Goal: Check status: Check status

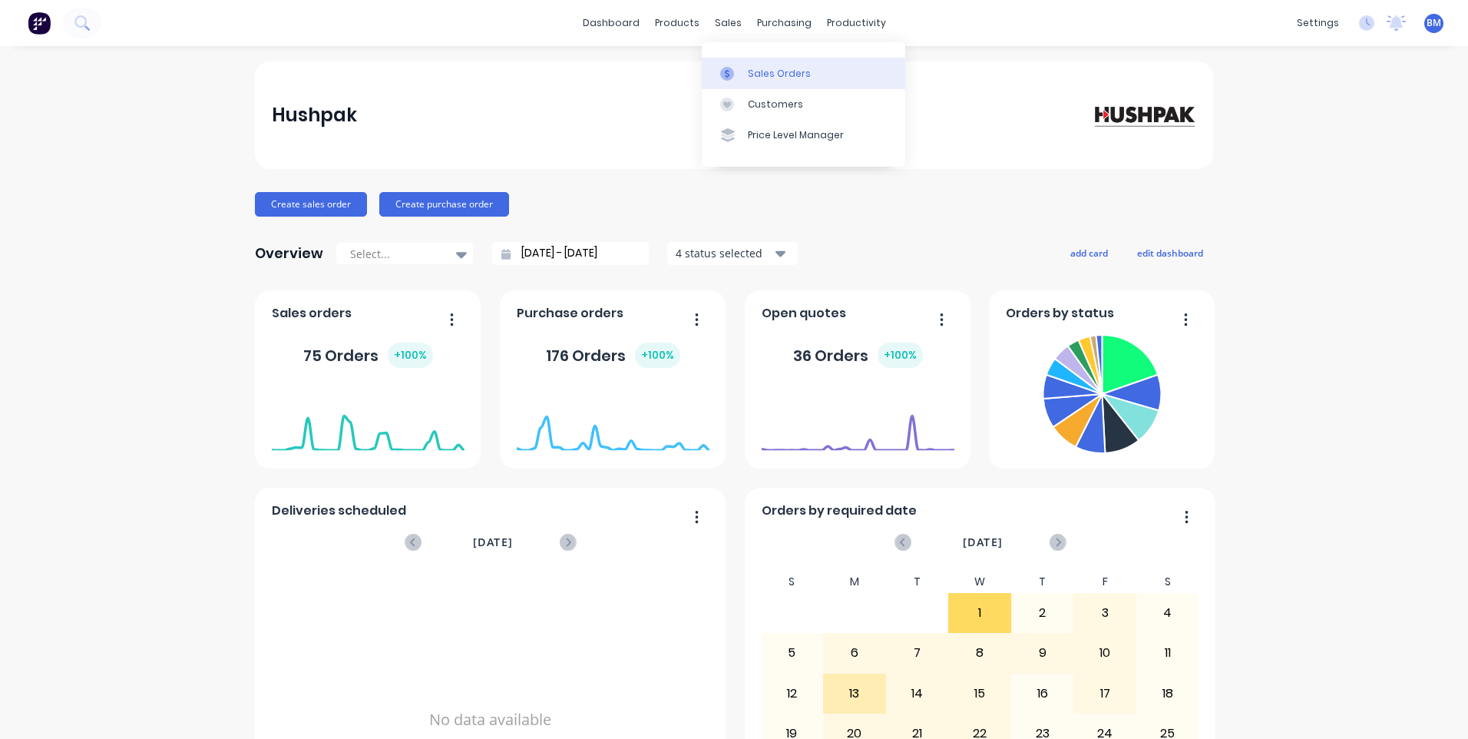
click at [736, 78] on div at bounding box center [731, 74] width 23 height 14
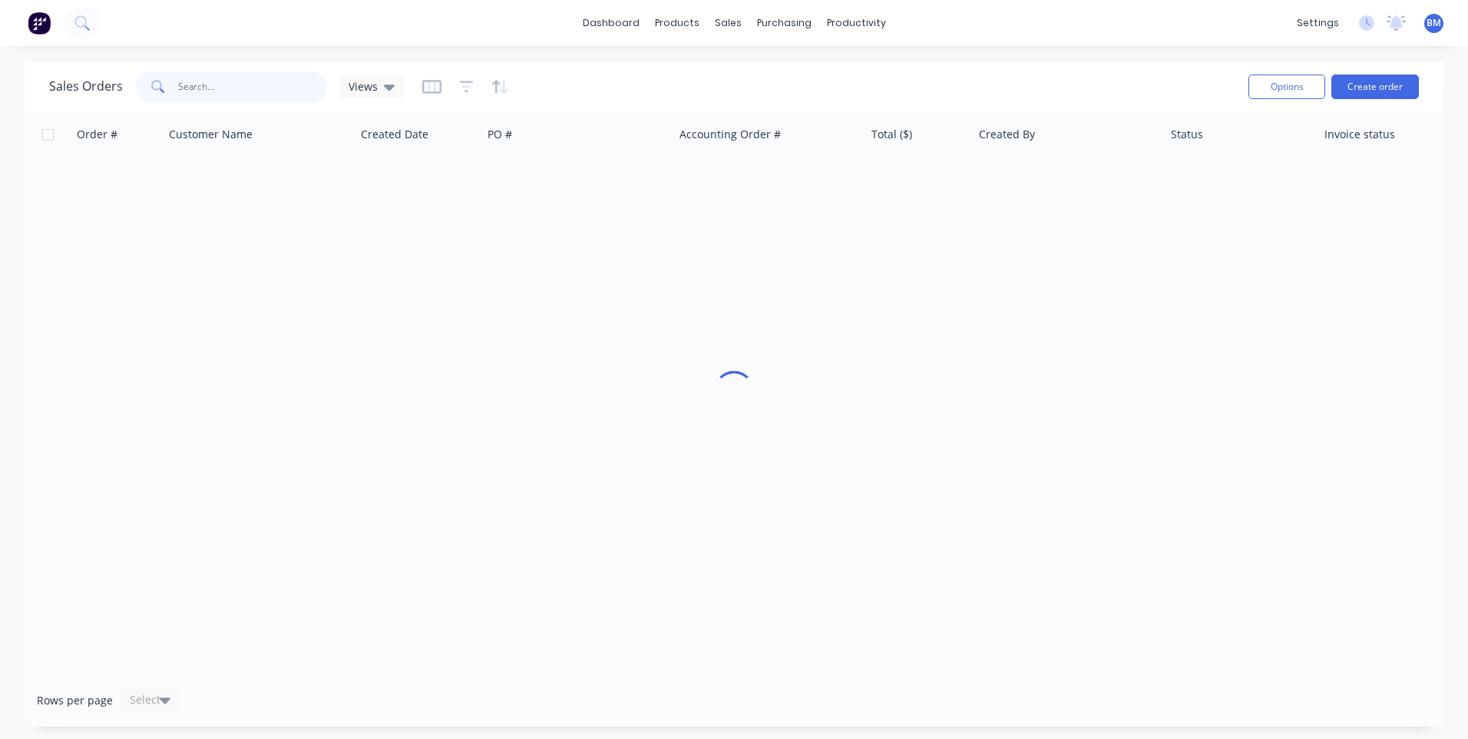
click at [266, 91] on input "text" at bounding box center [253, 86] width 150 height 31
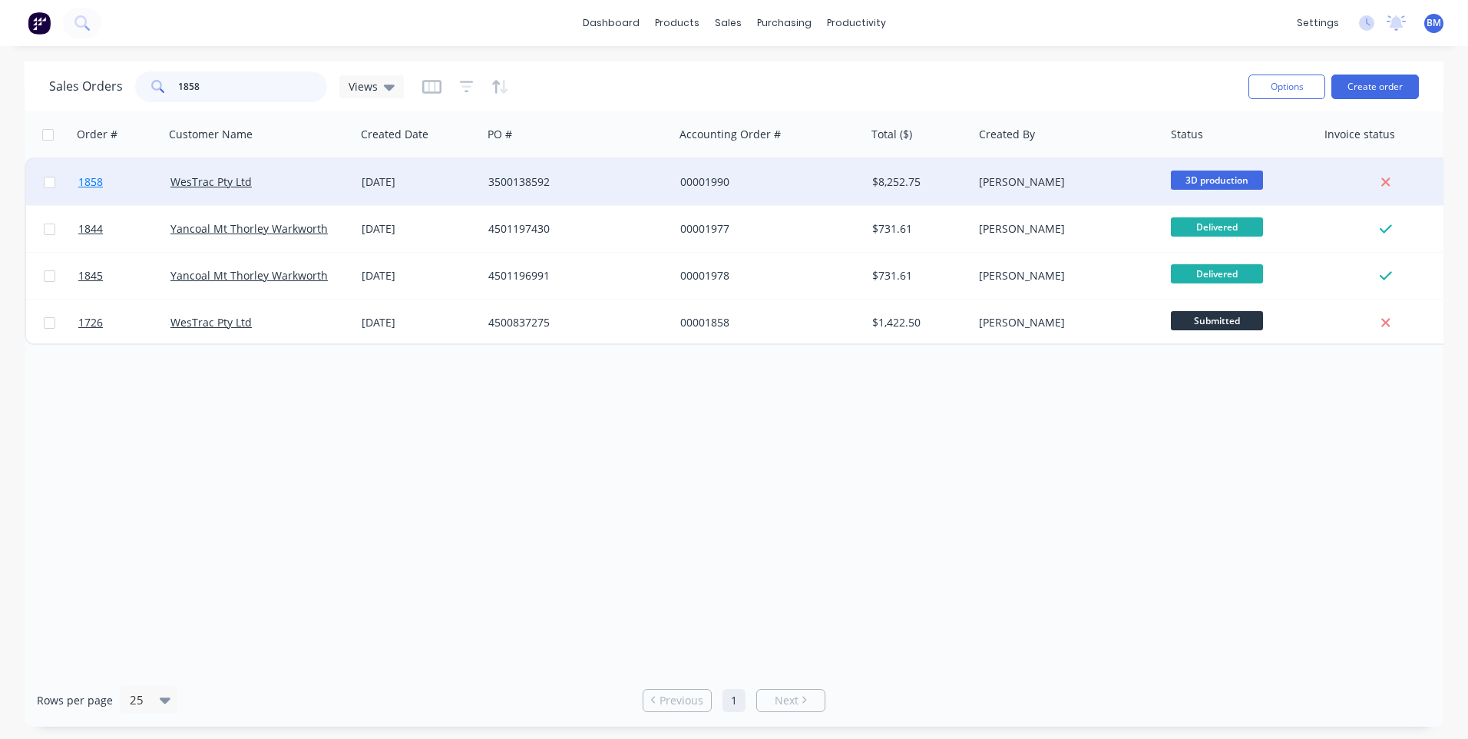
type input "1858"
click at [91, 185] on span "1858" at bounding box center [90, 181] width 25 height 15
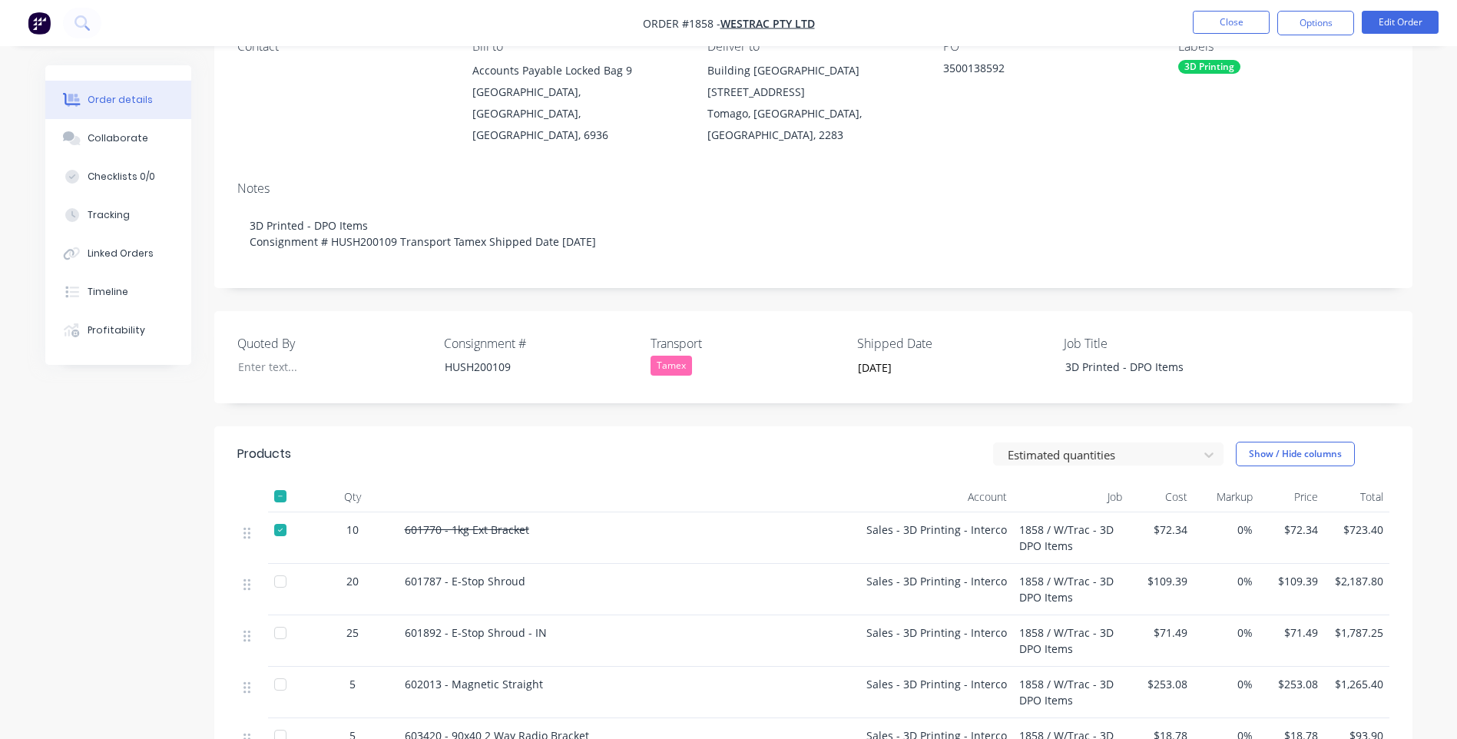
scroll to position [77, 0]
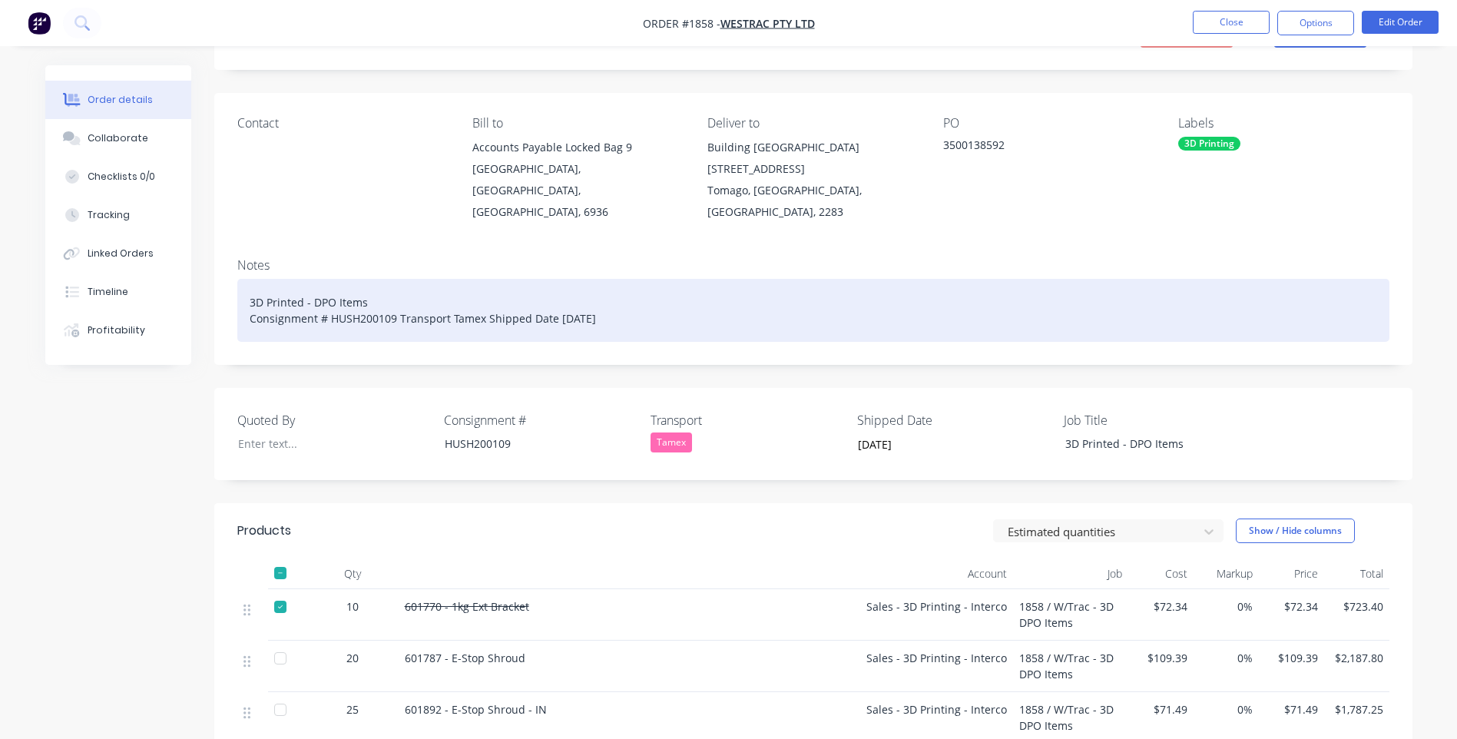
click at [623, 295] on div "3D Printed - DPO Items Consignment # HUSH200109 Transport Tamex Shipped Date [D…" at bounding box center [813, 310] width 1152 height 63
click at [816, 298] on div "3D Printed - DPO Items Consignment # HUSH200109 Transport Tamex Shipped Date [D…" at bounding box center [813, 310] width 1152 height 63
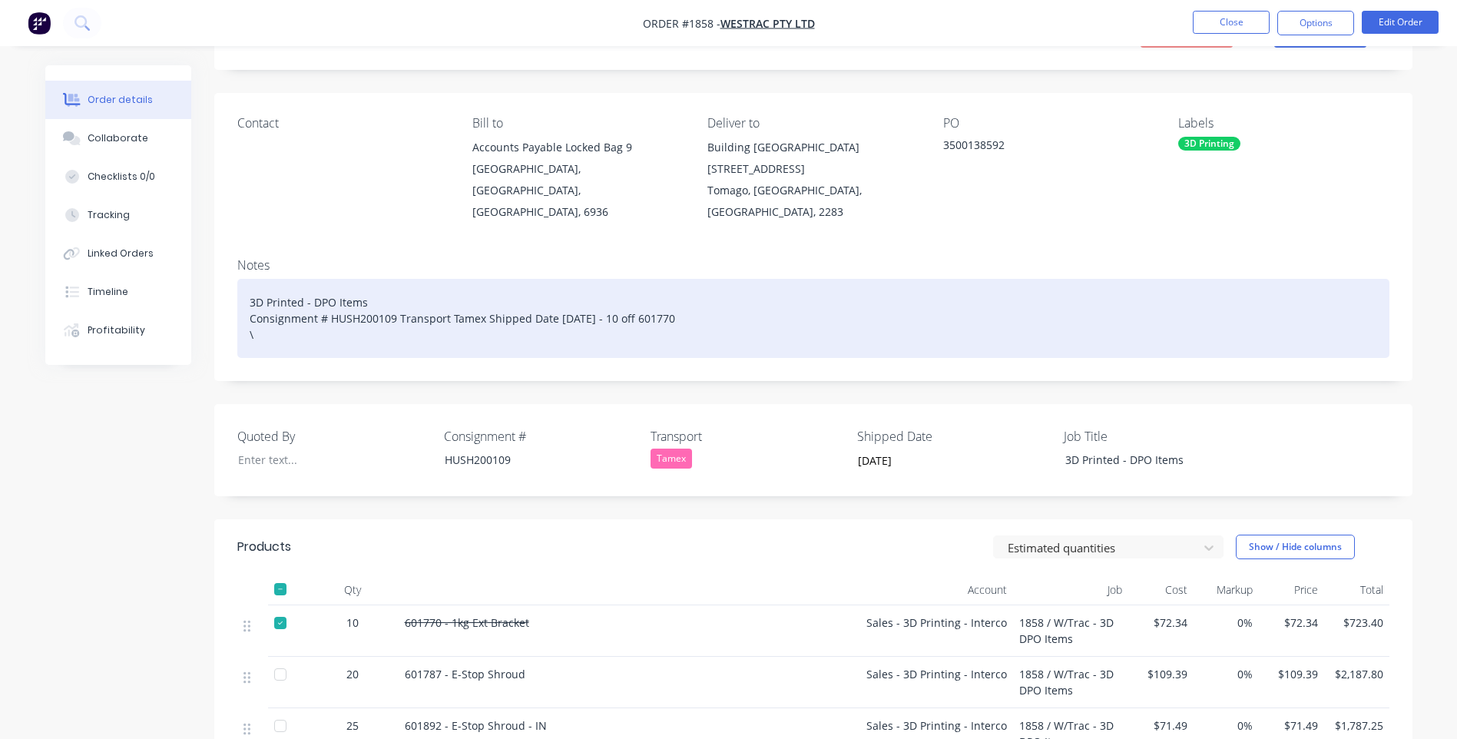
click at [832, 303] on div "3D Printed - DPO Items Consignment # HUSH200109 Transport Tamex Shipped Date [D…" at bounding box center [813, 318] width 1152 height 79
click at [841, 293] on div "3D Printed - DPO Items Consignment # HUSH200109 Transport Tamex Shipped Date [D…" at bounding box center [813, 318] width 1152 height 79
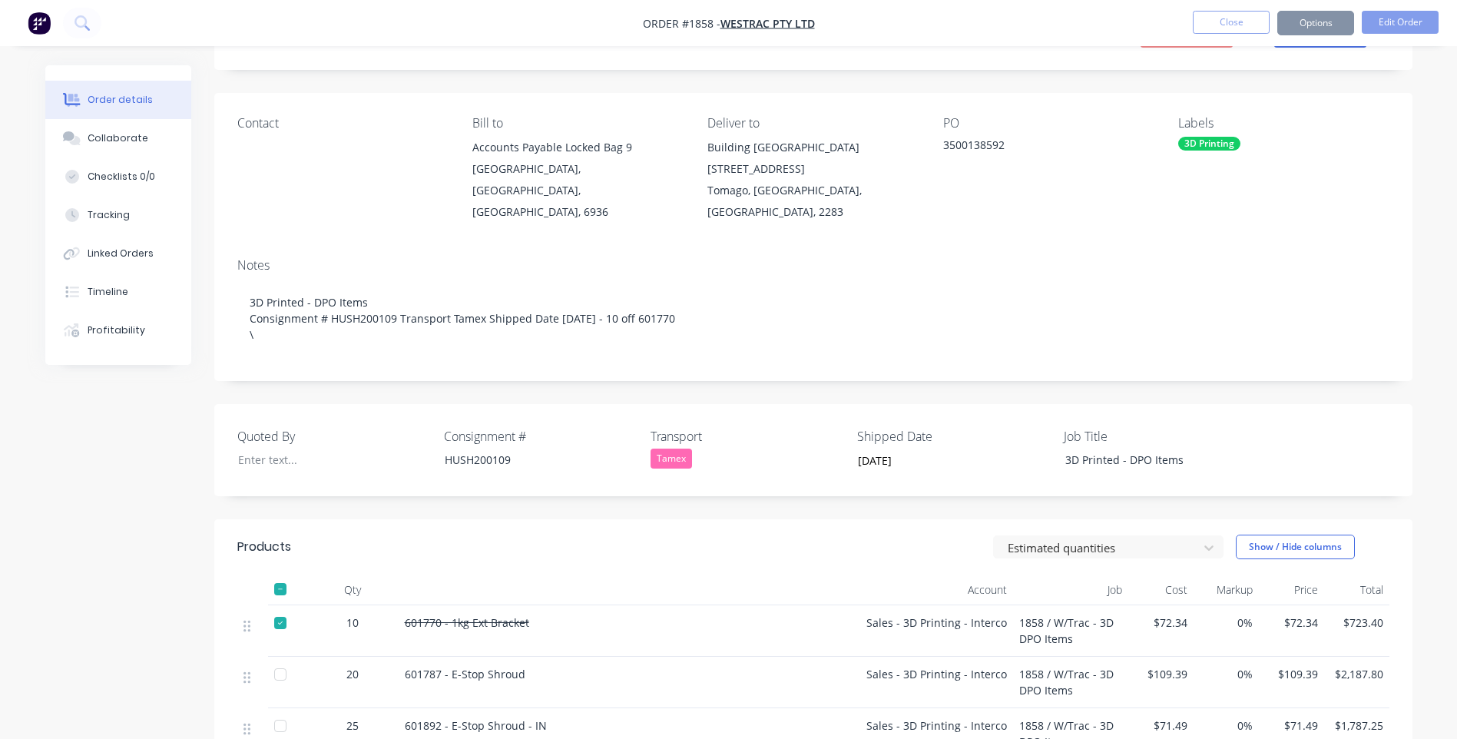
click at [921, 193] on div "Contact Bill to Accounts Payable Locked [GEOGRAPHIC_DATA], [GEOGRAPHIC_DATA], 6…" at bounding box center [813, 169] width 1198 height 153
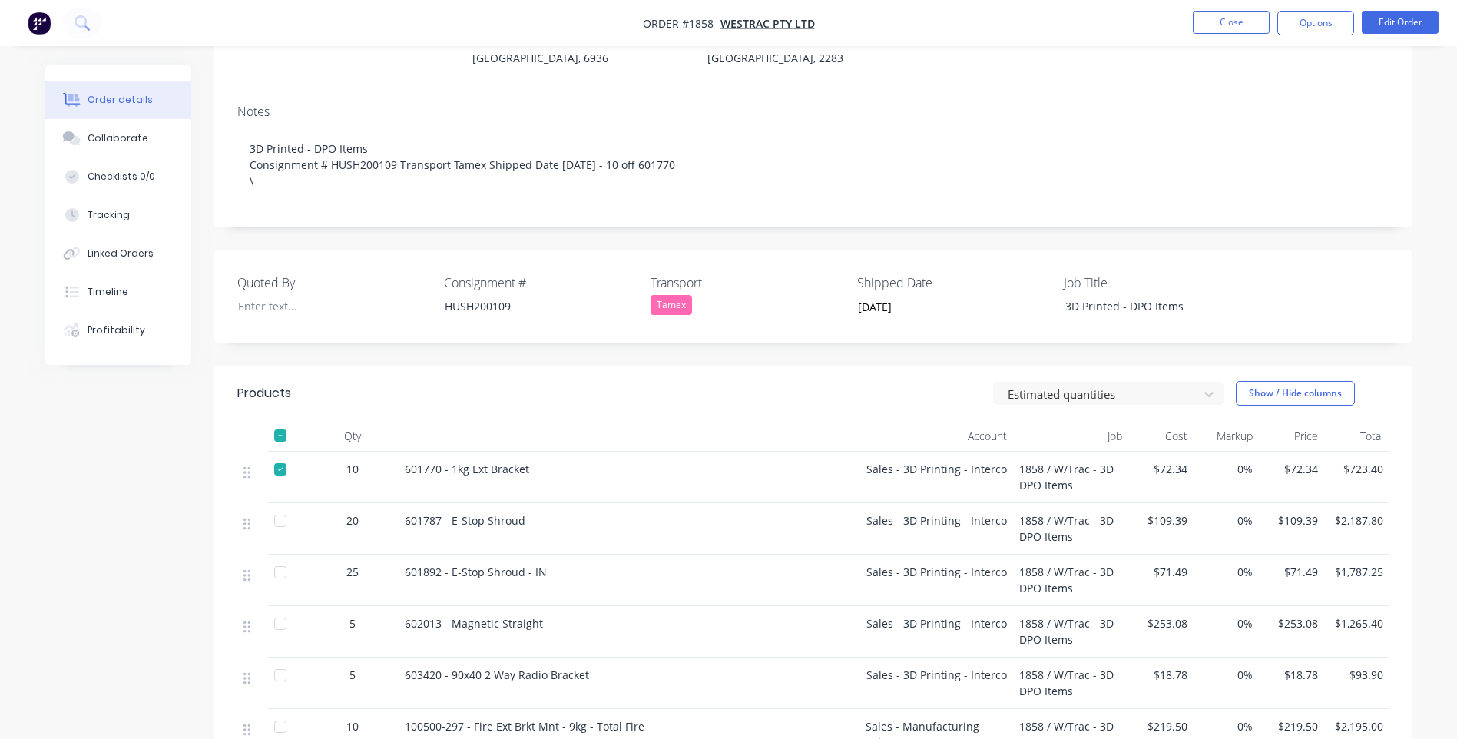
scroll to position [307, 0]
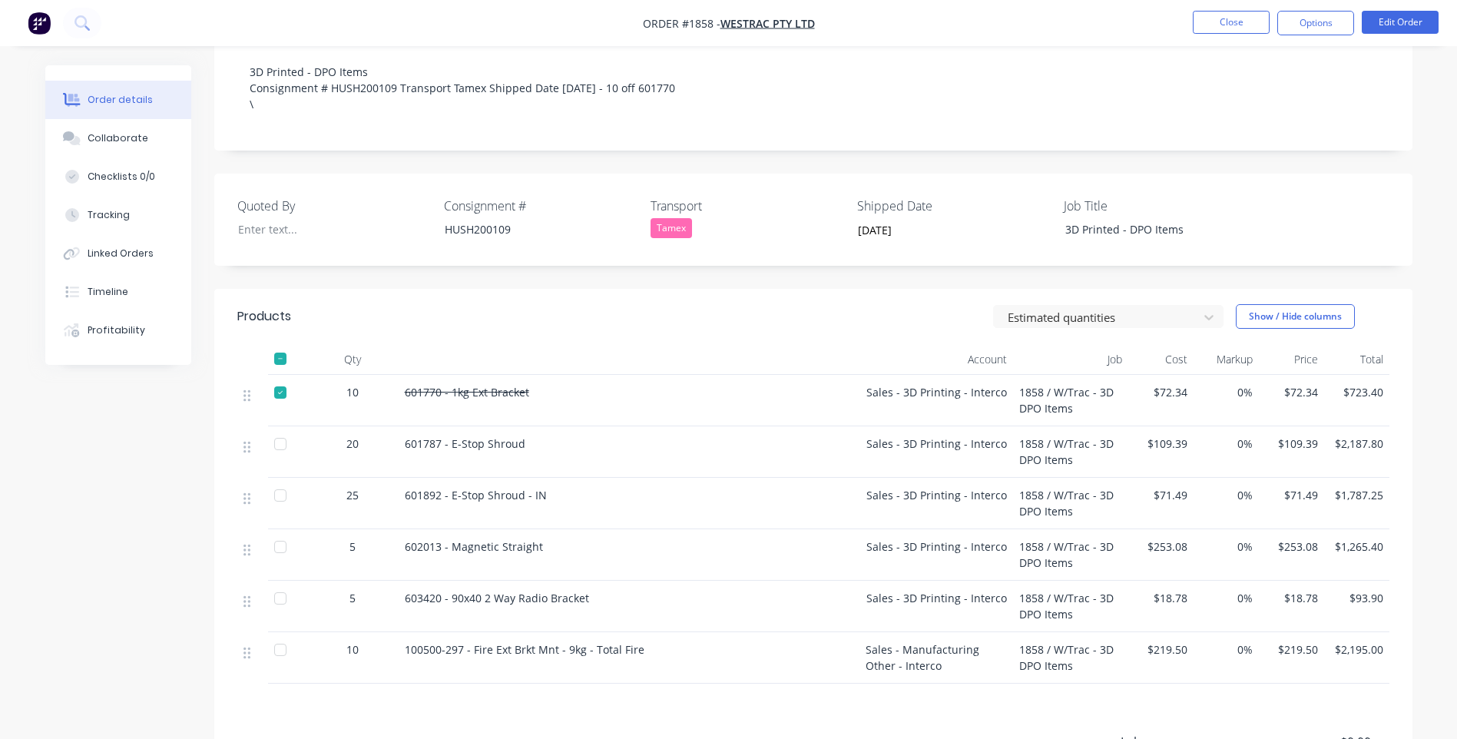
click at [280, 377] on div at bounding box center [280, 392] width 31 height 31
click at [276, 634] on div at bounding box center [280, 649] width 31 height 31
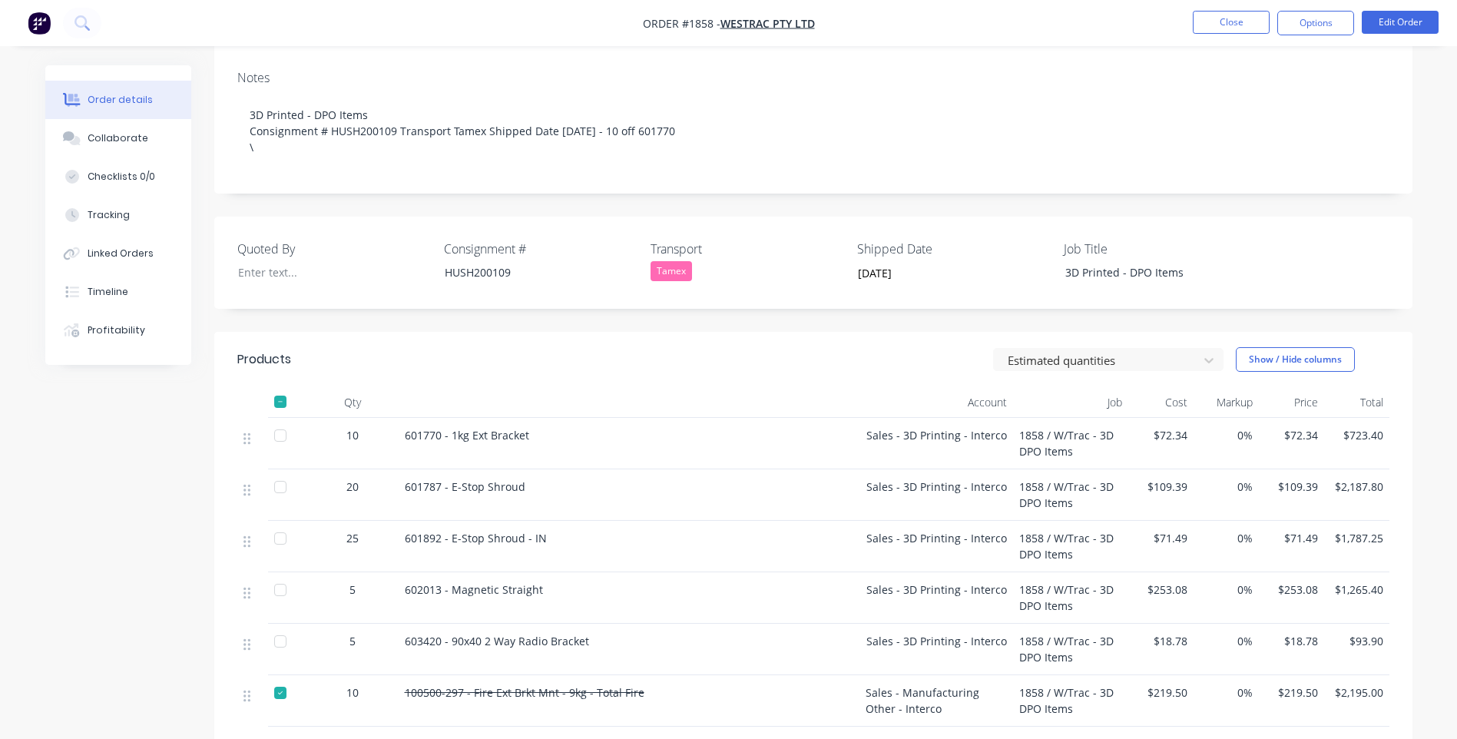
scroll to position [230, 0]
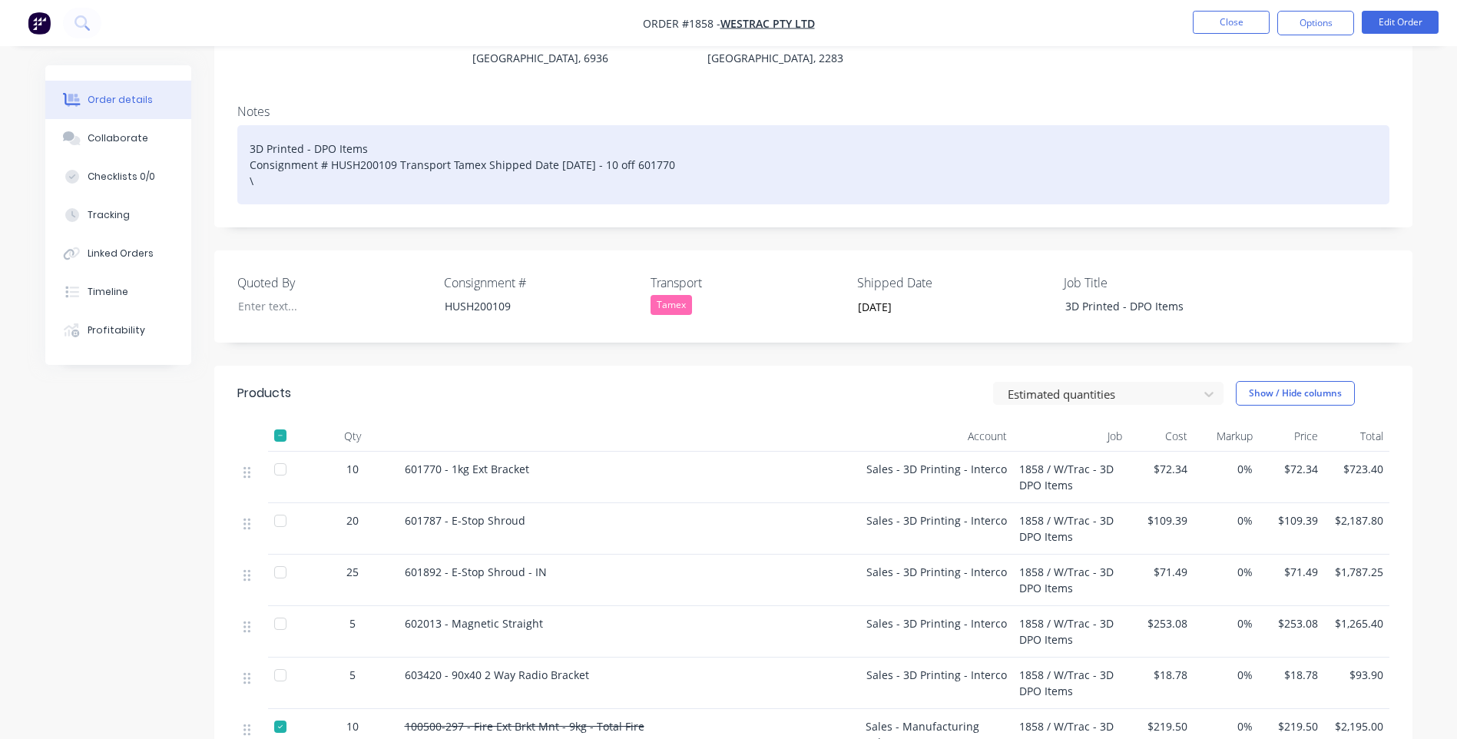
drag, startPoint x: 735, startPoint y: 134, endPoint x: 707, endPoint y: 149, distance: 31.3
click at [734, 135] on div "3D Printed - DPO Items Consignment # HUSH200109 Transport Tamex Shipped Date [D…" at bounding box center [813, 164] width 1152 height 79
click at [706, 144] on div "3D Printed - DPO Items Consignment # HUSH200109 Transport Tamex Shipped Date [D…" at bounding box center [813, 164] width 1152 height 79
click at [822, 134] on div "3D Printed - DPO Items Consignment # HUSH200109 Transport Tamex Shipped Date [D…" at bounding box center [813, 164] width 1152 height 79
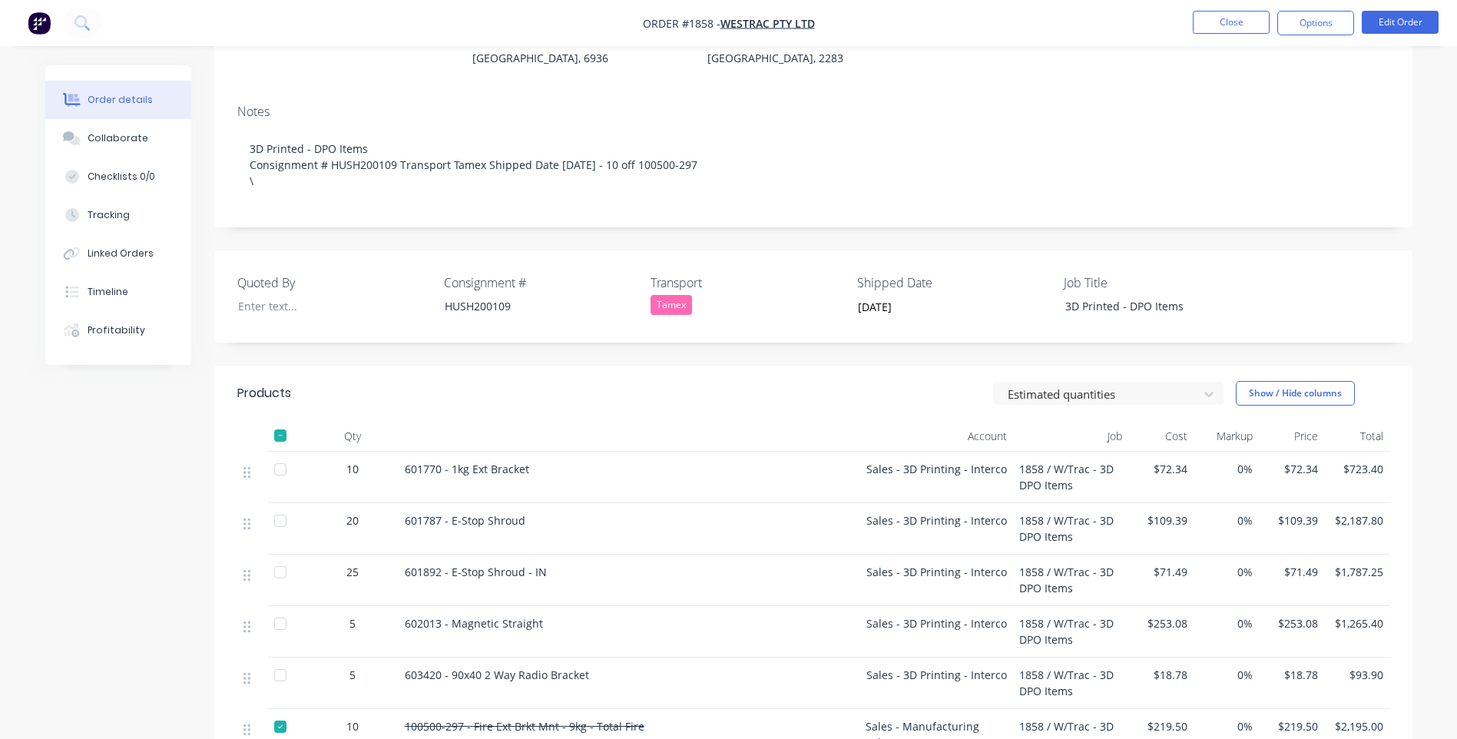
click at [753, 273] on label "Transport" at bounding box center [746, 282] width 192 height 18
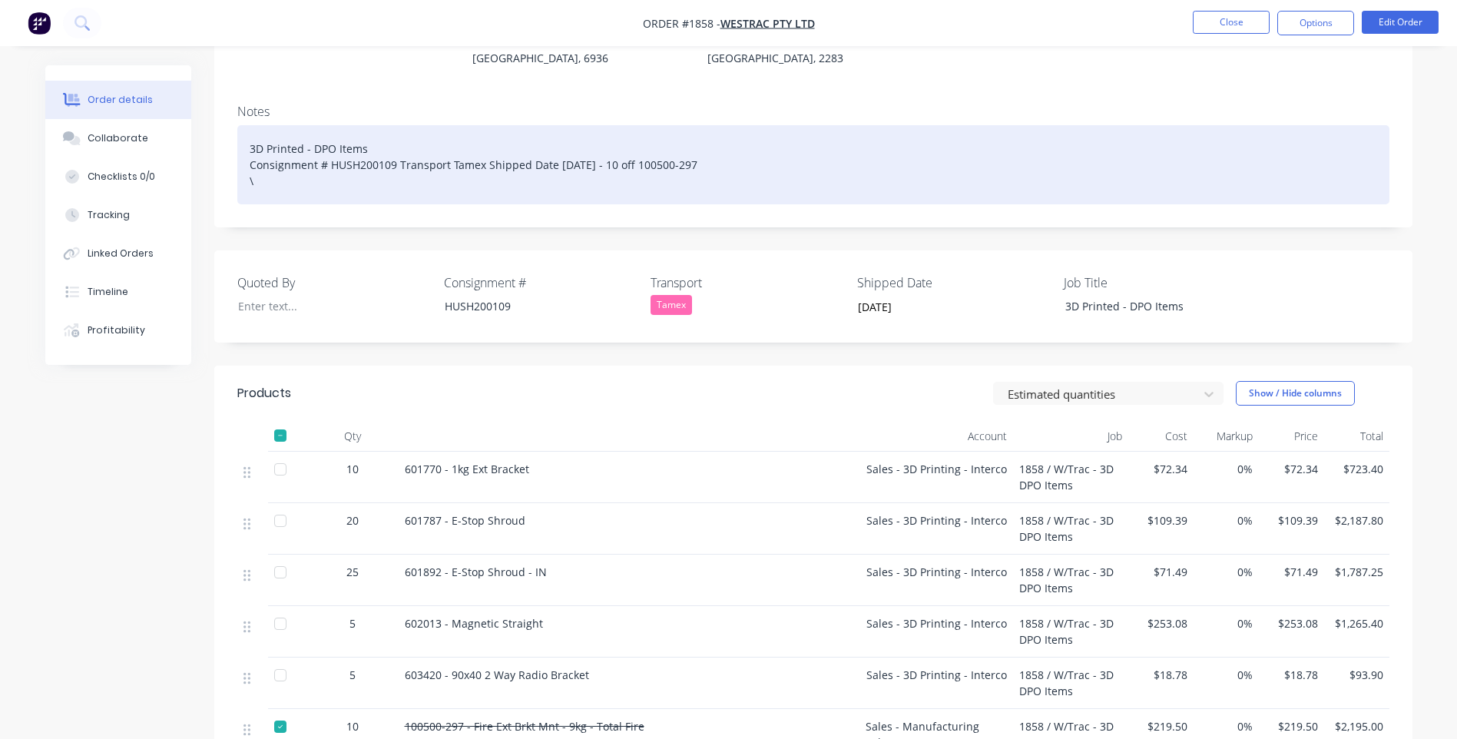
drag, startPoint x: 414, startPoint y: 184, endPoint x: 412, endPoint y: 173, distance: 11.0
click at [414, 181] on div "Notes 3D Printed - DPO Items Consignment # HUSH200109 Transport Tamex Shipped D…" at bounding box center [813, 159] width 1198 height 135
click at [412, 173] on div "3D Printed - DPO Items Consignment # HUSH200109 Transport Tamex Shipped Date [D…" at bounding box center [813, 164] width 1152 height 79
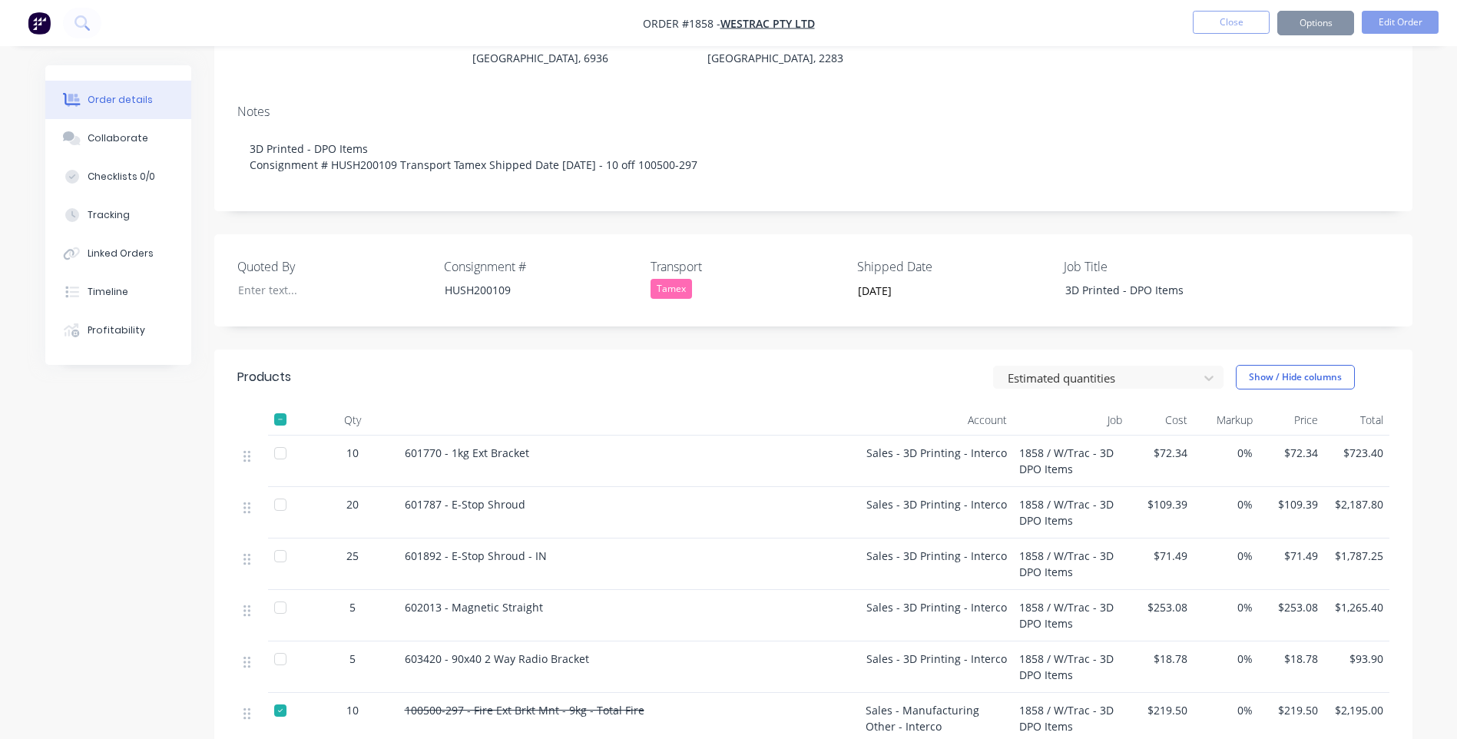
click at [557, 415] on div at bounding box center [628, 420] width 461 height 31
drag, startPoint x: 118, startPoint y: 138, endPoint x: 126, endPoint y: 141, distance: 8.0
click at [118, 137] on div "Collaborate" at bounding box center [118, 138] width 61 height 14
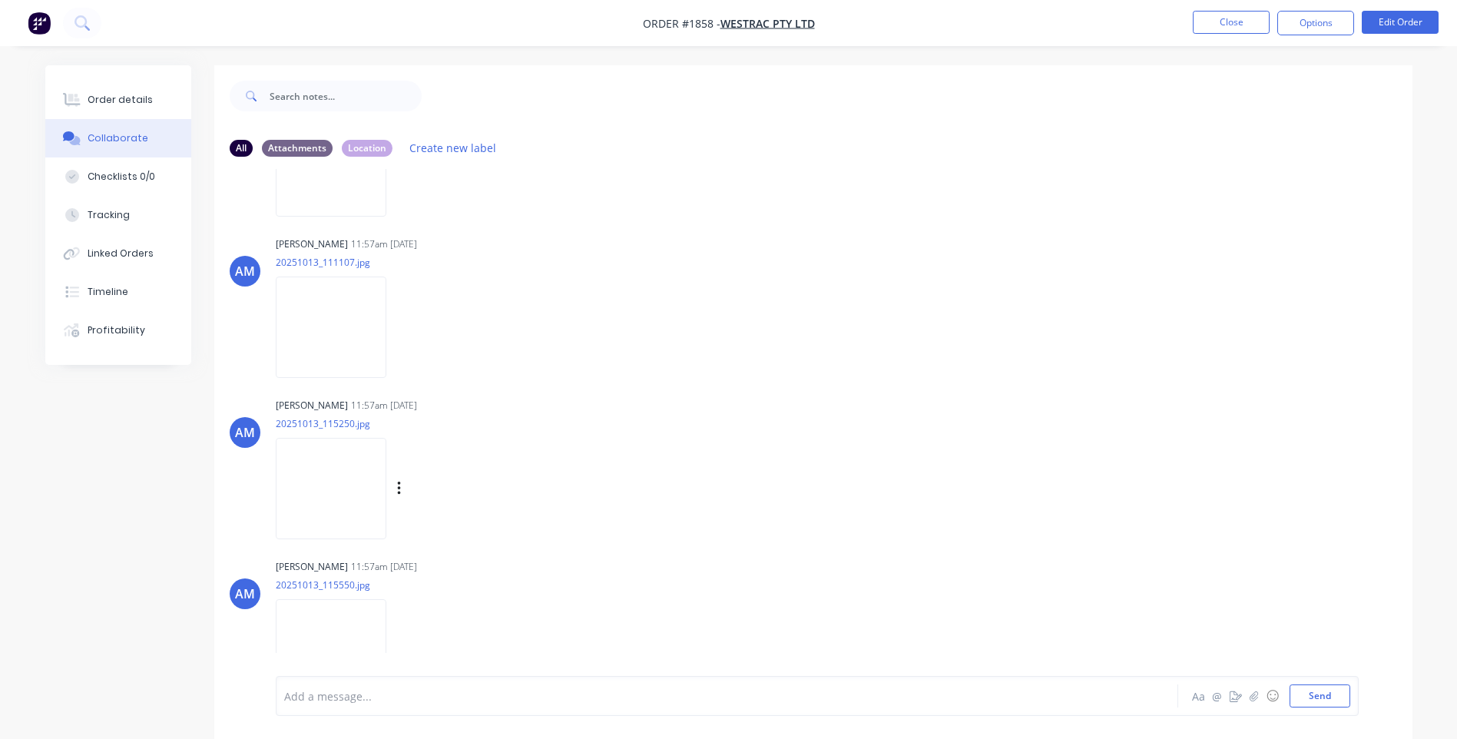
scroll to position [691, 0]
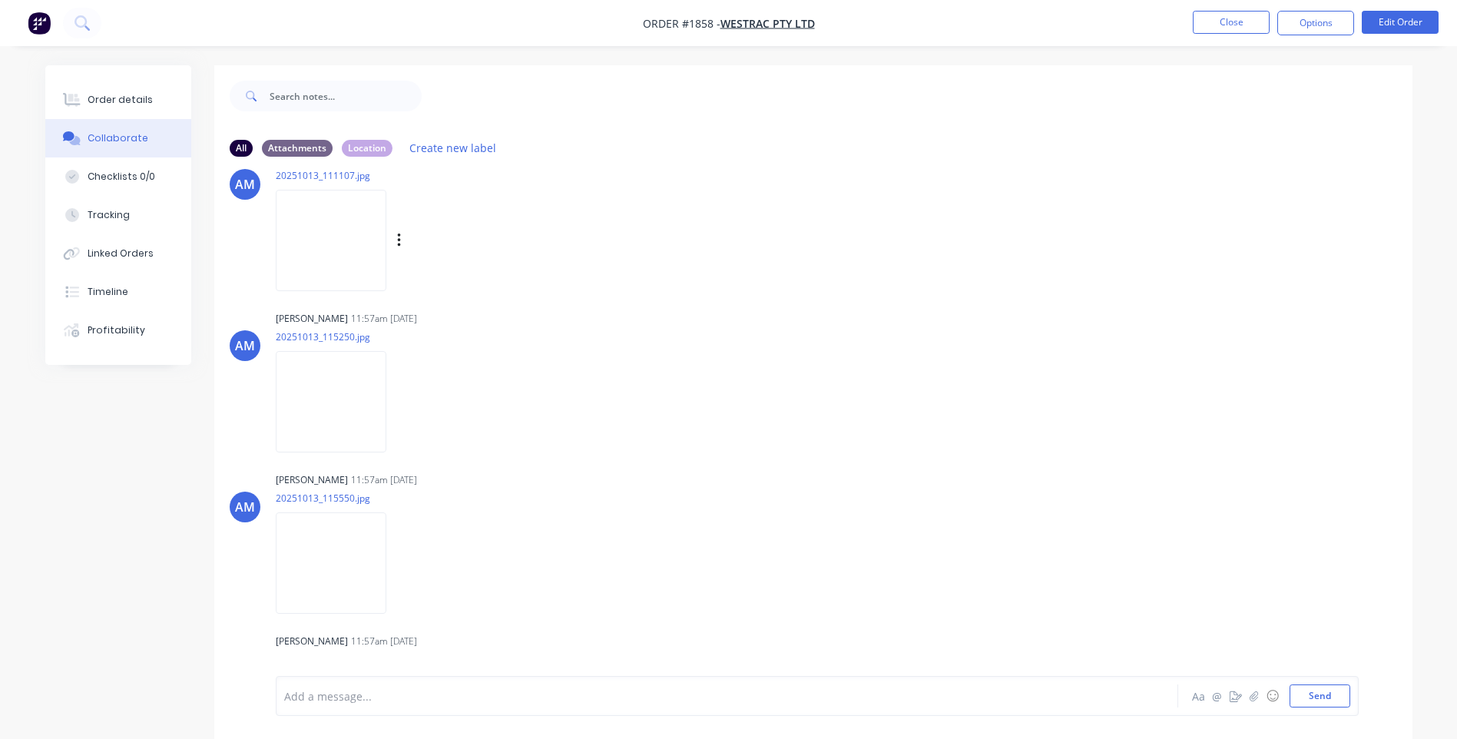
click at [344, 249] on img at bounding box center [331, 240] width 111 height 101
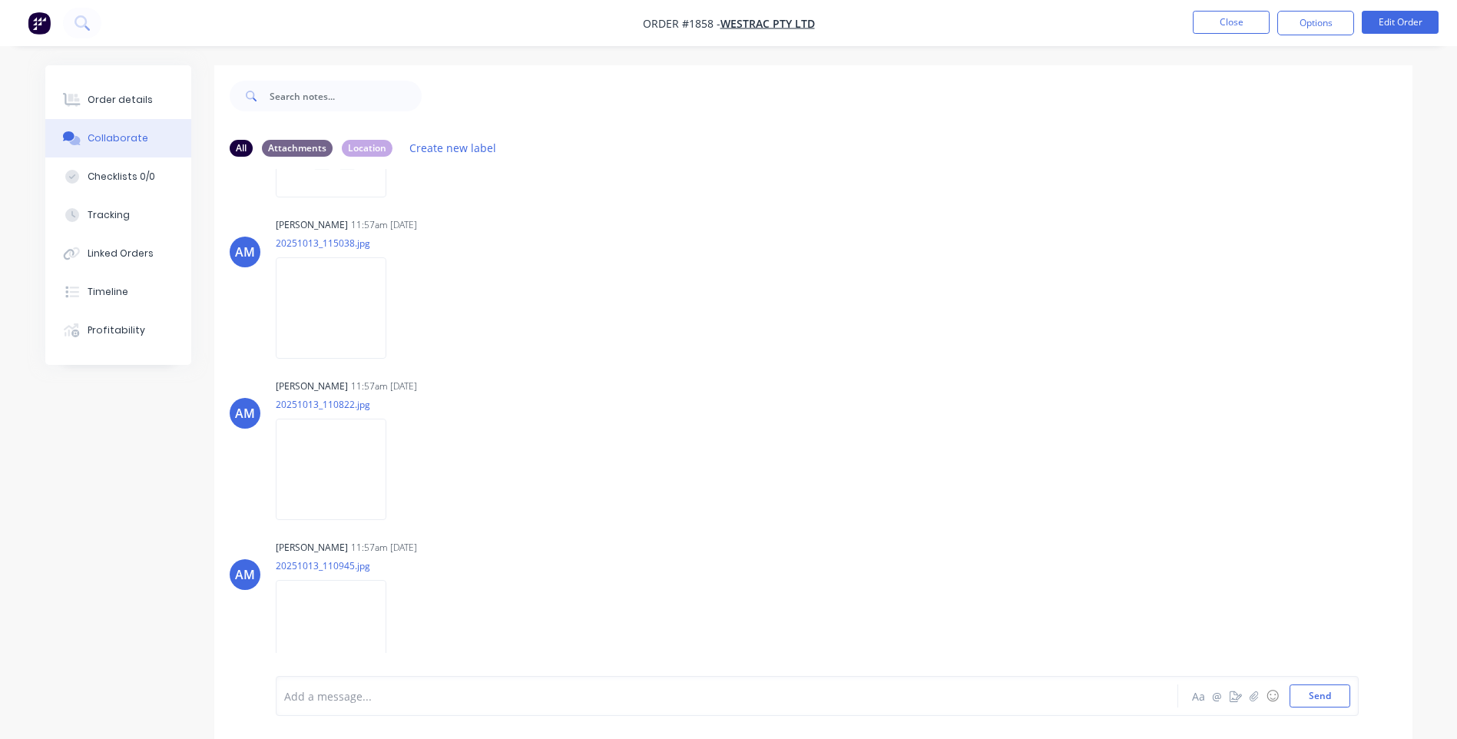
scroll to position [0, 0]
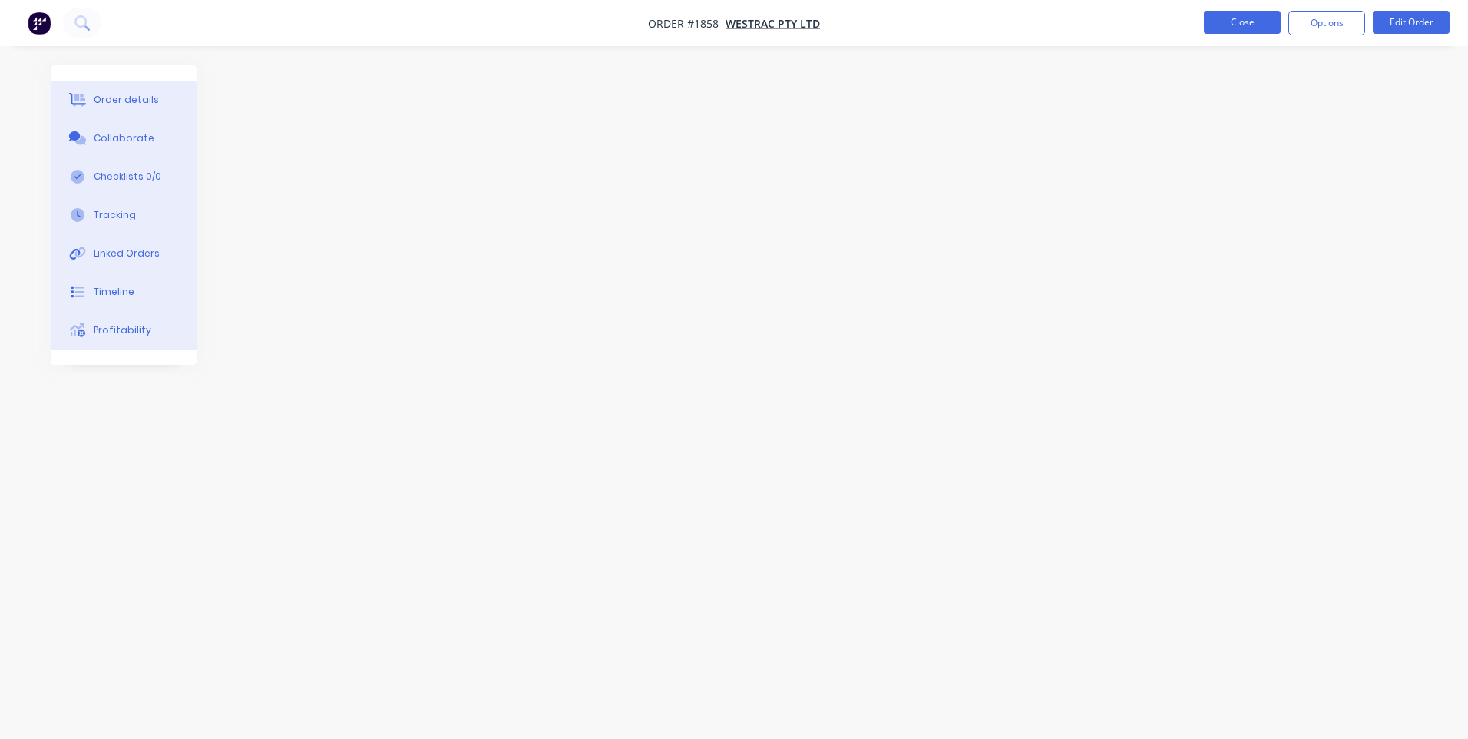
click at [1216, 15] on button "Close" at bounding box center [1242, 22] width 77 height 23
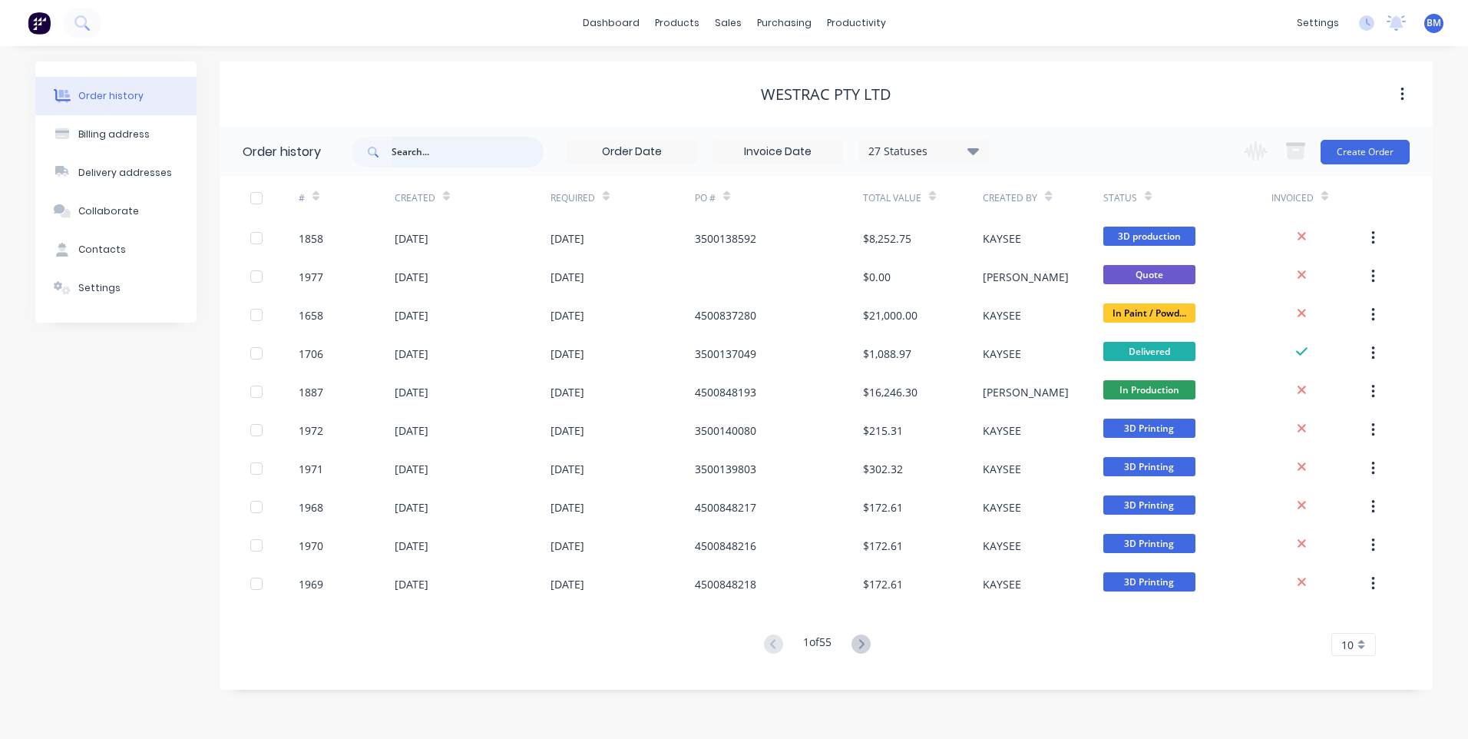
click at [412, 155] on input "text" at bounding box center [468, 152] width 152 height 31
click at [418, 155] on input "text" at bounding box center [468, 152] width 152 height 31
type input "1861"
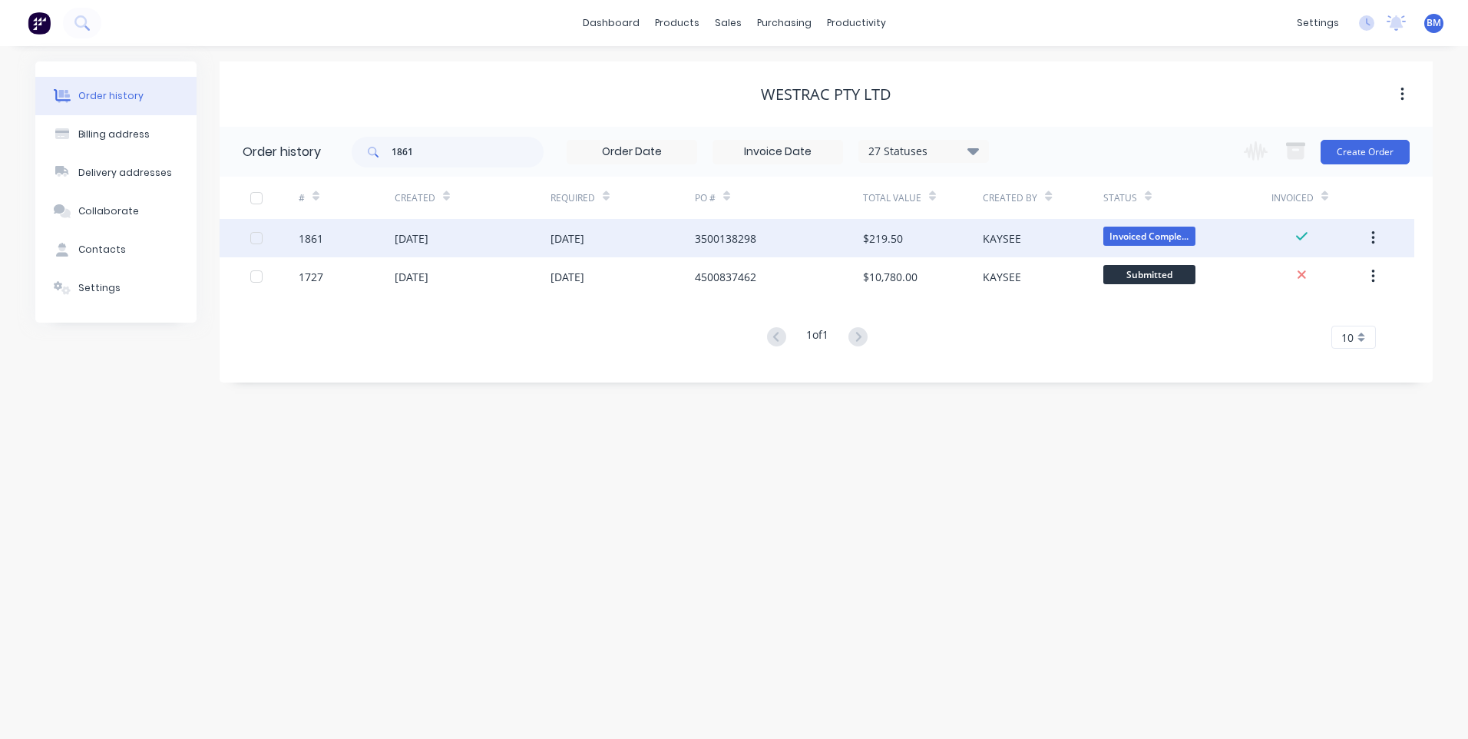
click at [313, 240] on div "1861" at bounding box center [311, 238] width 25 height 16
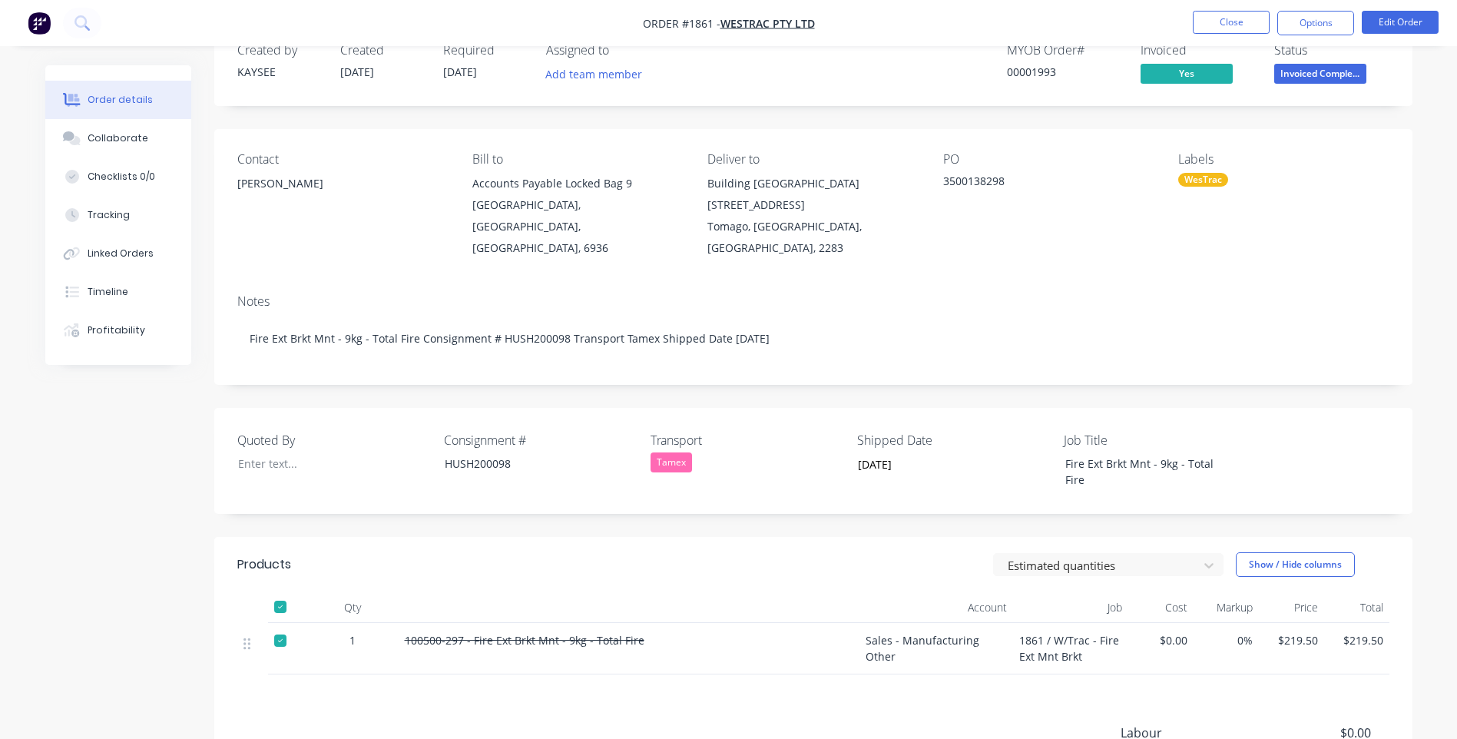
scroll to position [77, 0]
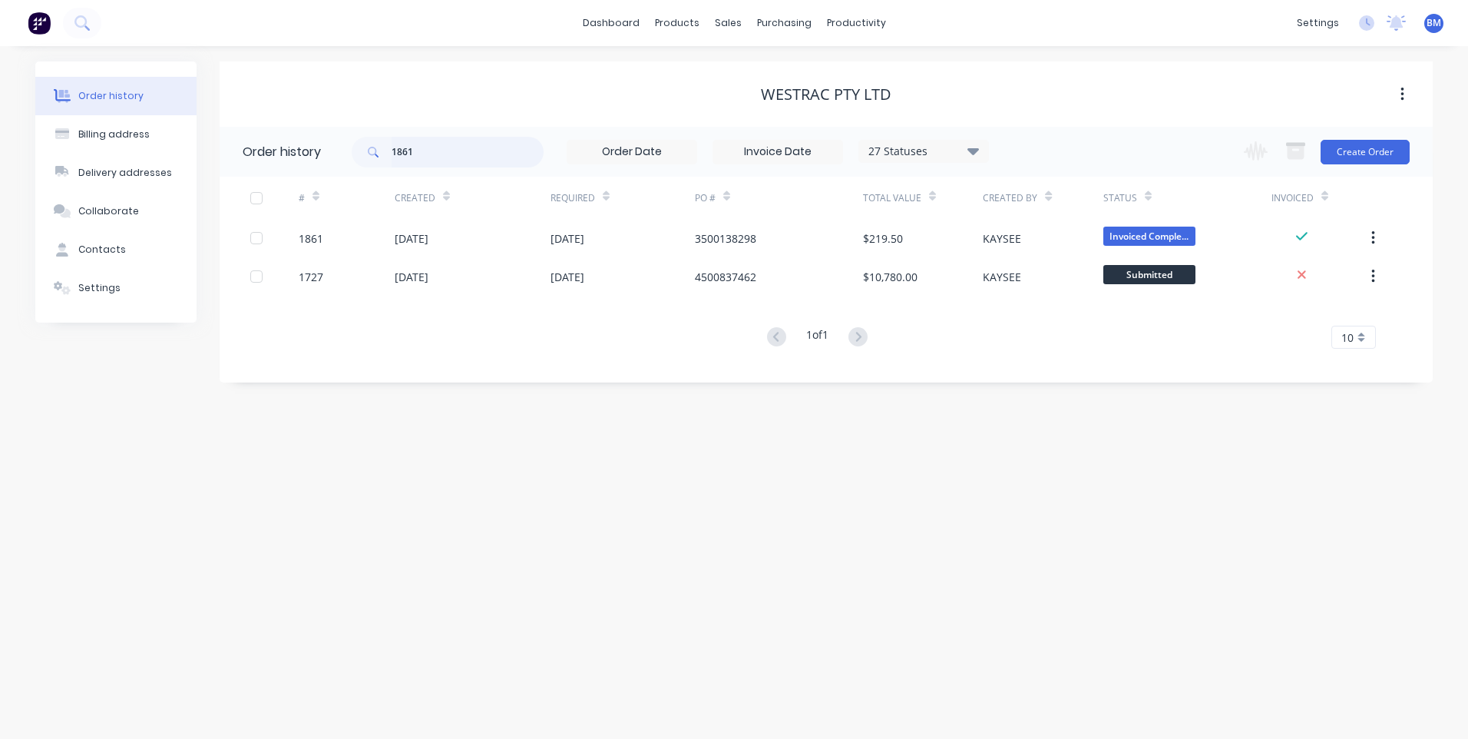
click at [440, 159] on input "1861" at bounding box center [468, 152] width 152 height 31
type input "1858"
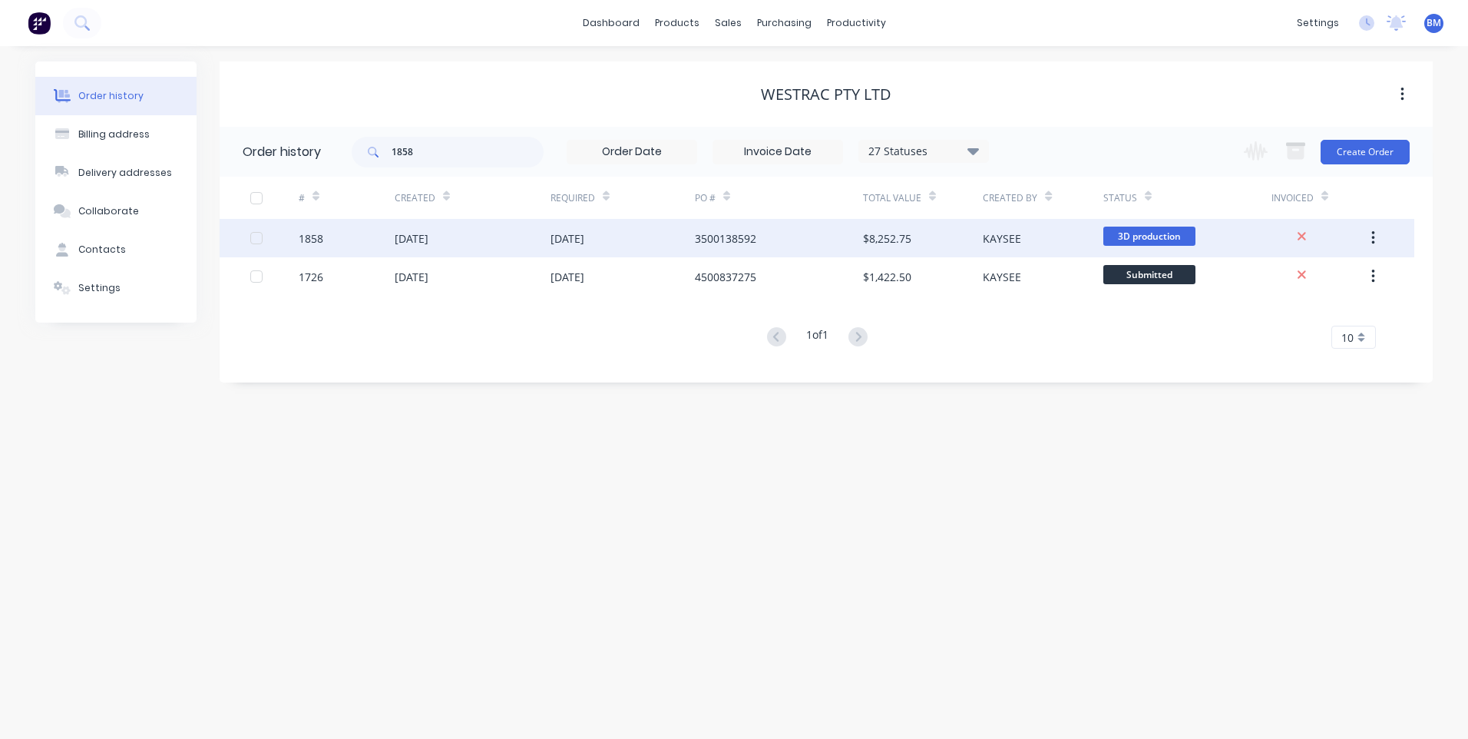
click at [316, 240] on div "1858" at bounding box center [311, 238] width 25 height 16
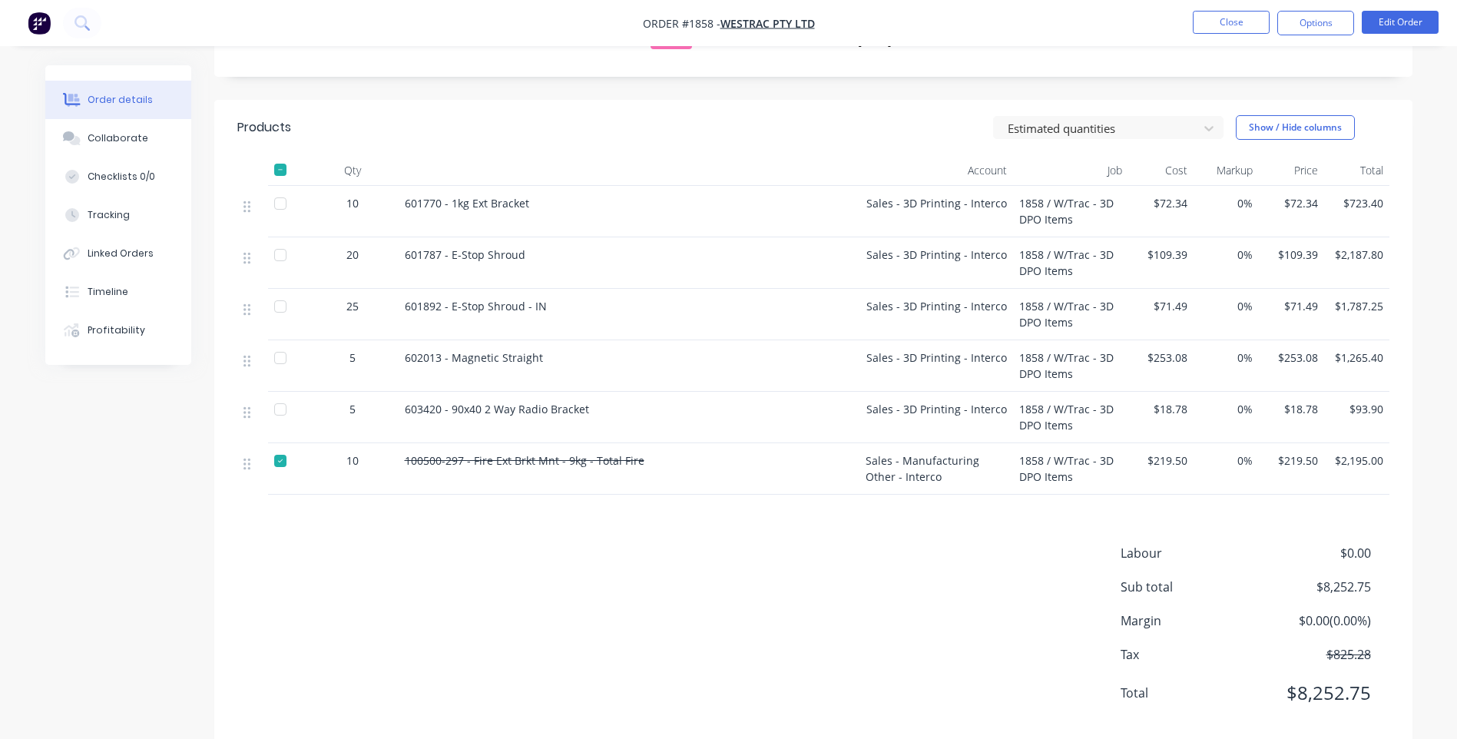
scroll to position [504, 0]
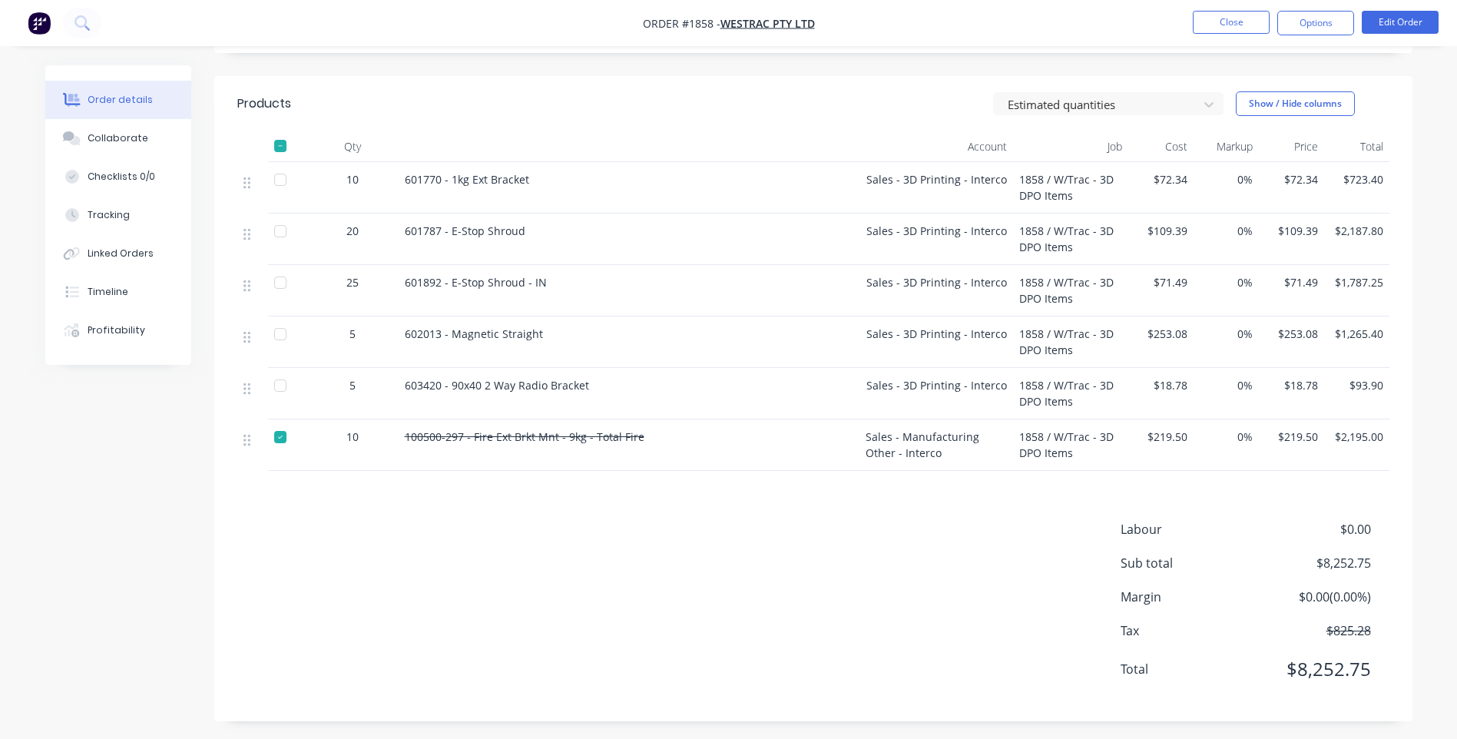
click at [286, 429] on div at bounding box center [280, 437] width 31 height 31
click at [278, 171] on div at bounding box center [280, 179] width 31 height 31
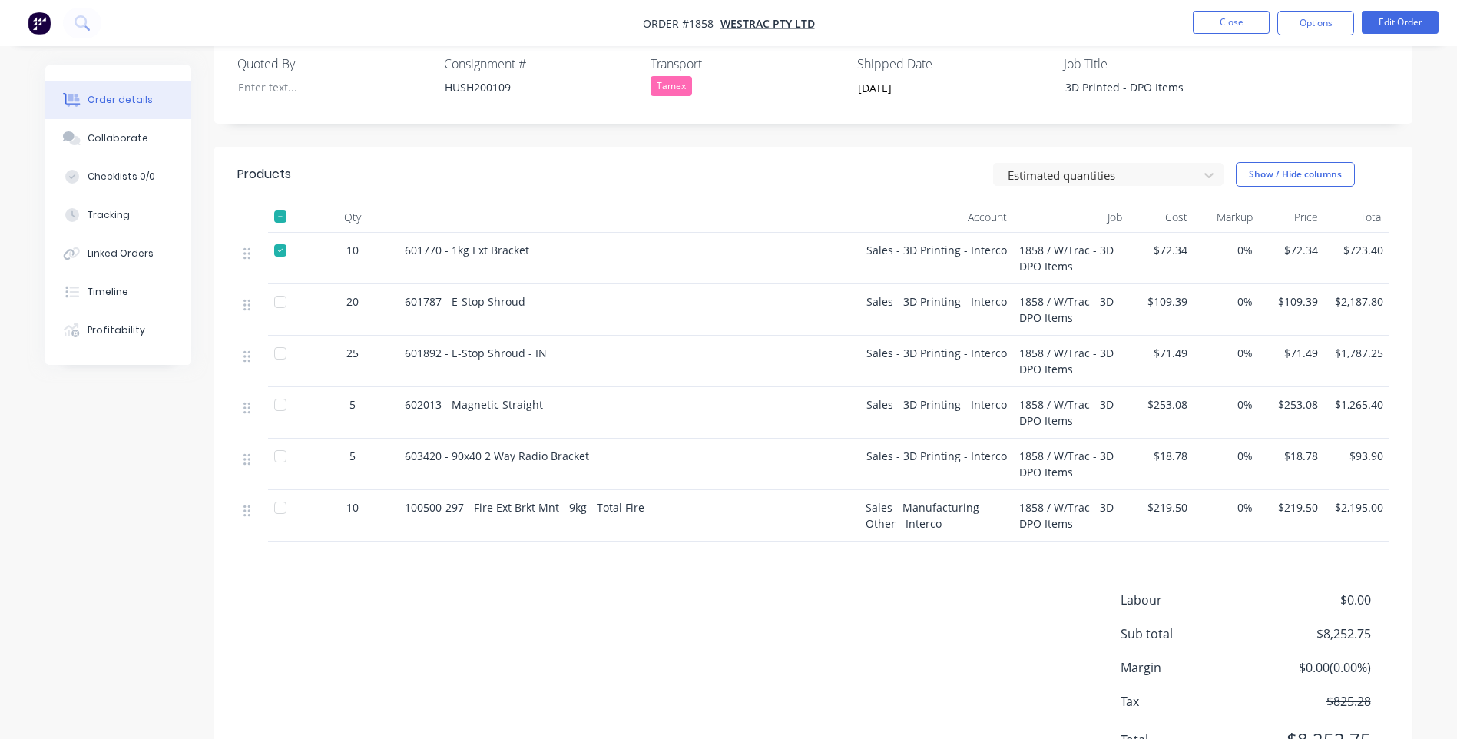
scroll to position [197, 0]
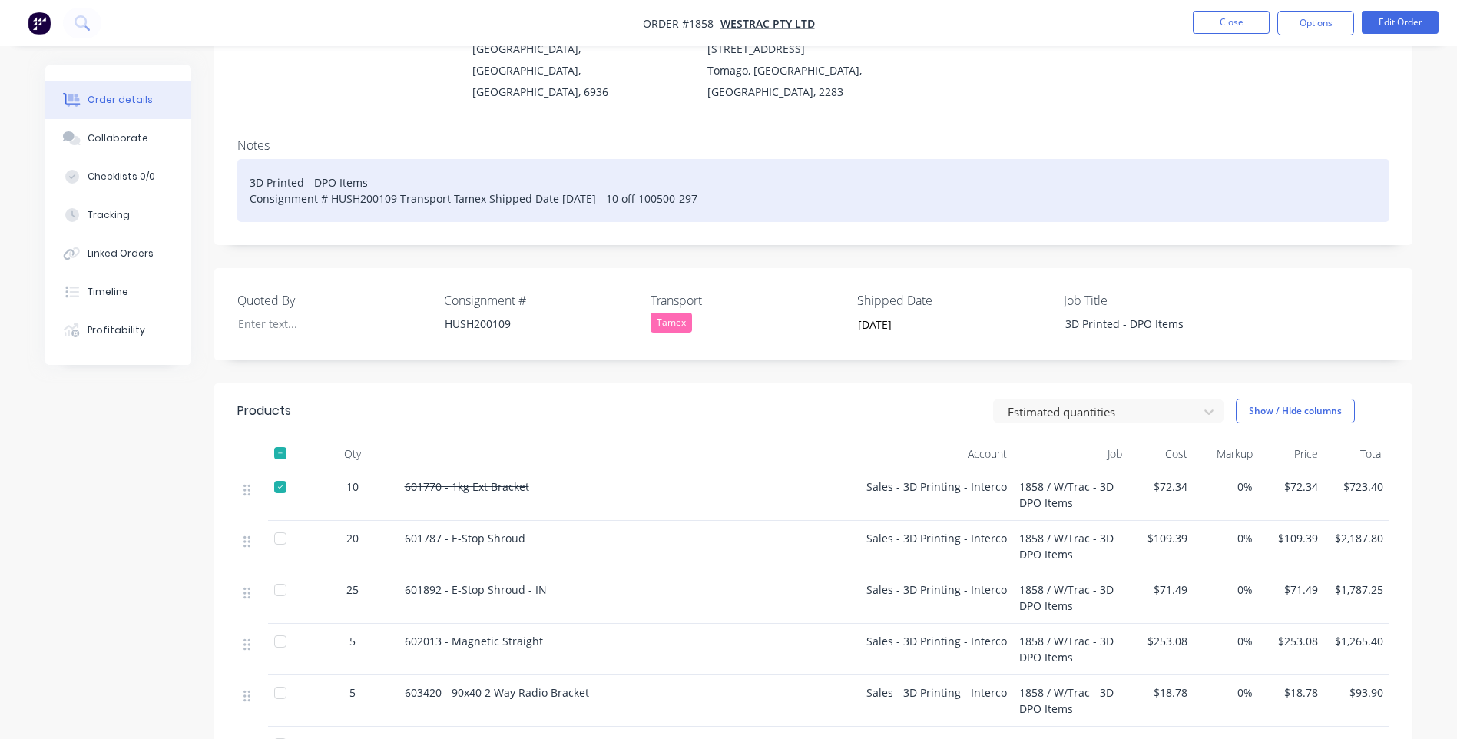
click at [697, 185] on div "3D Printed - DPO Items Consignment # HUSH200109 Transport Tamex Shipped Date [D…" at bounding box center [813, 190] width 1152 height 63
click at [720, 177] on div "3D Printed - DPO Items Consignment # HUSH200109 Transport Tamex Shipped Date [D…" at bounding box center [813, 190] width 1152 height 63
click at [725, 177] on div "3D Printed - DPO Items Consignment # HUSH200109 Transport Tamex Shipped Date [D…" at bounding box center [813, 190] width 1152 height 63
drag, startPoint x: 286, startPoint y: 479, endPoint x: 286, endPoint y: 491, distance: 12.3
click at [286, 480] on div at bounding box center [280, 486] width 31 height 31
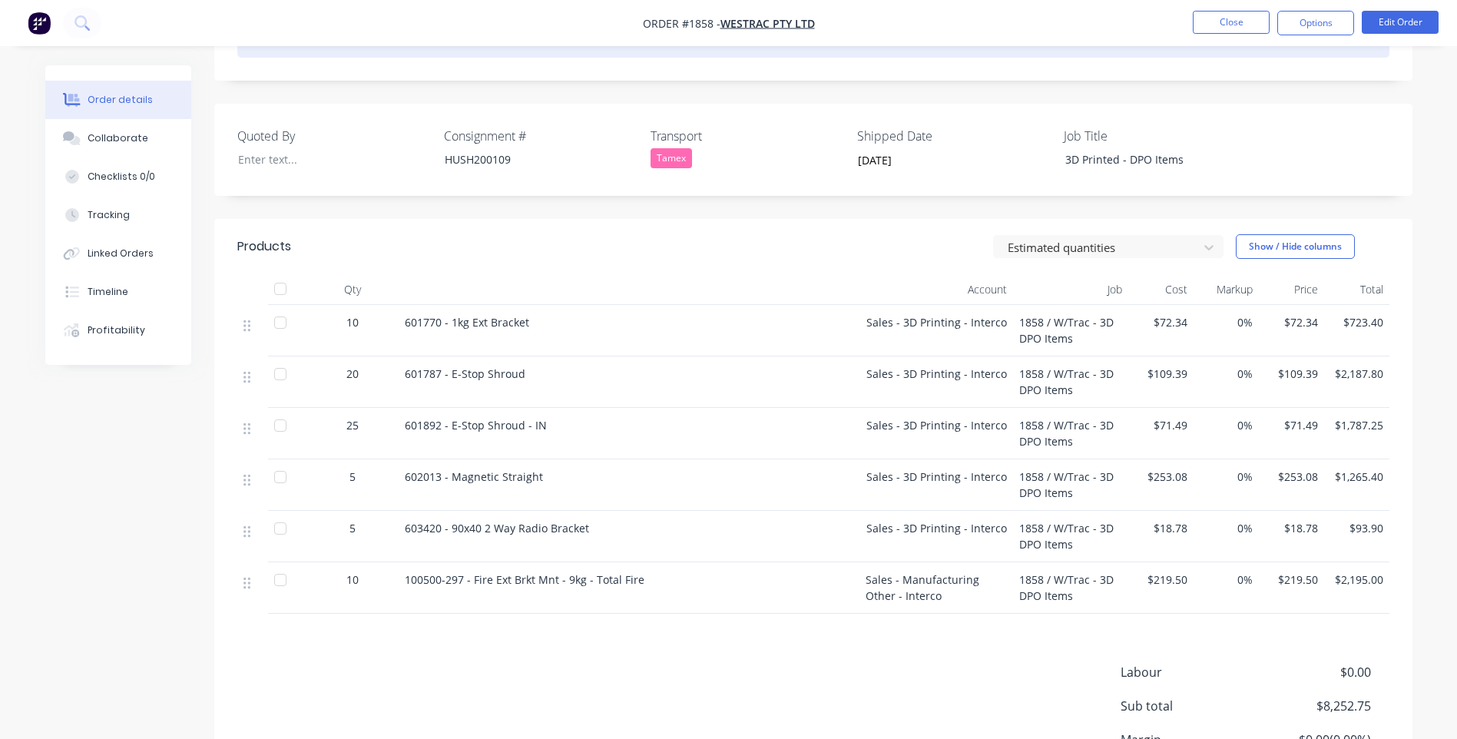
scroll to position [504, 0]
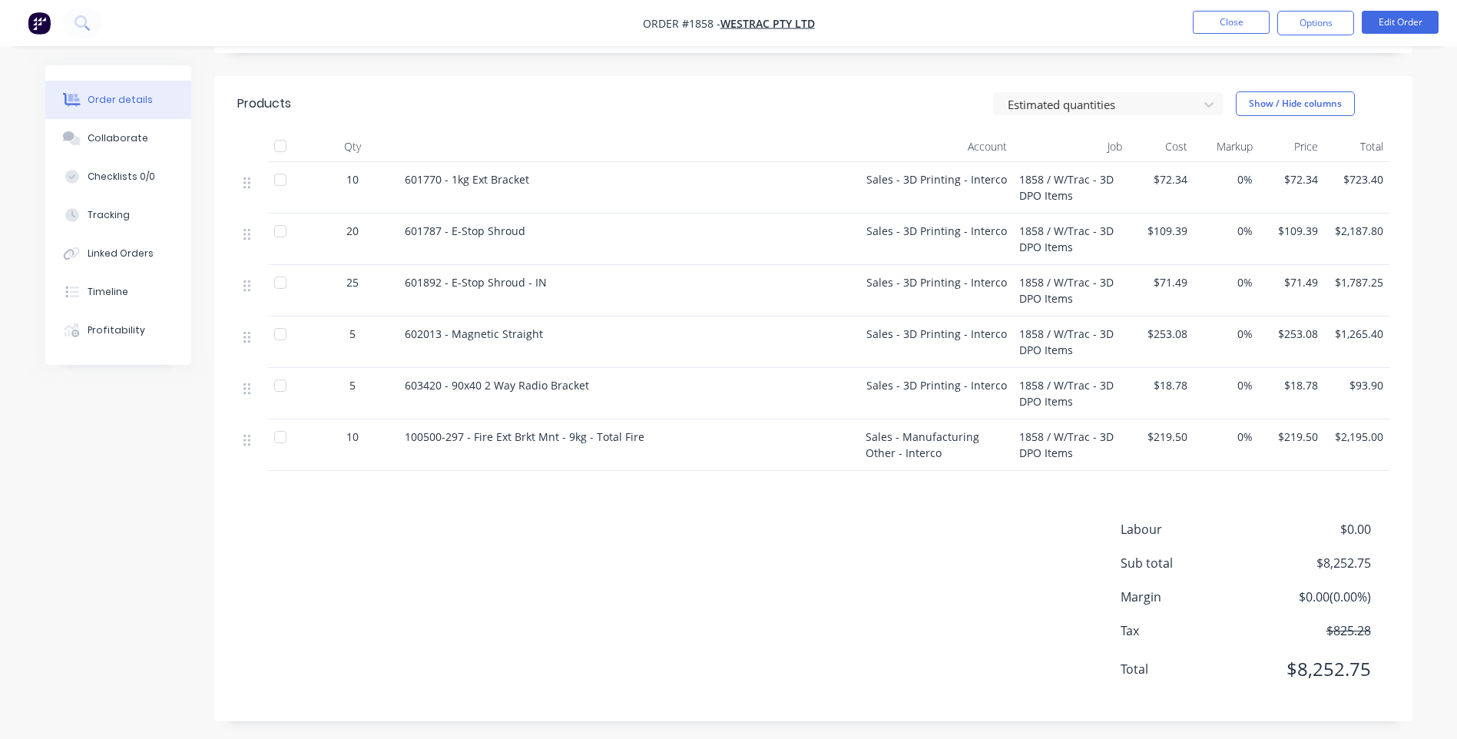
click at [283, 436] on div at bounding box center [280, 437] width 31 height 31
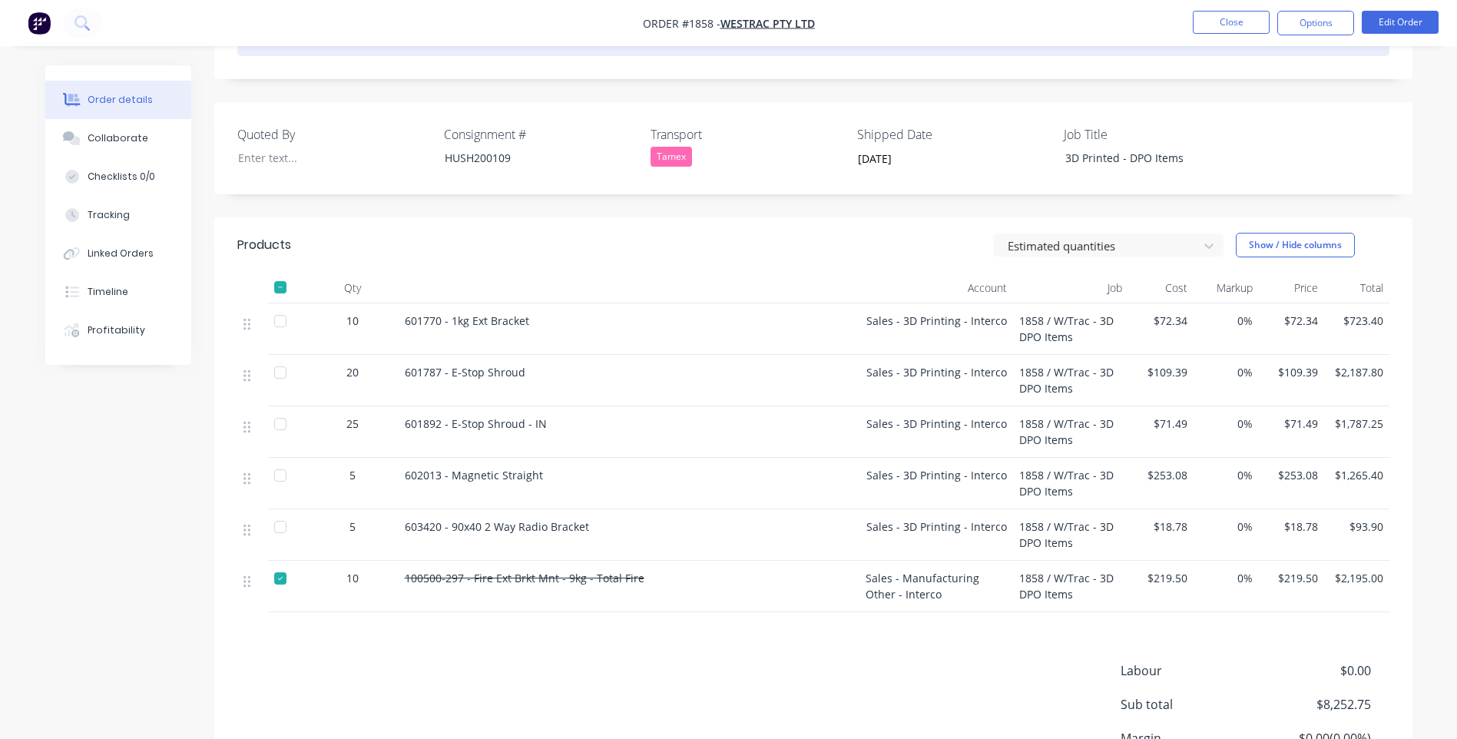
scroll to position [197, 0]
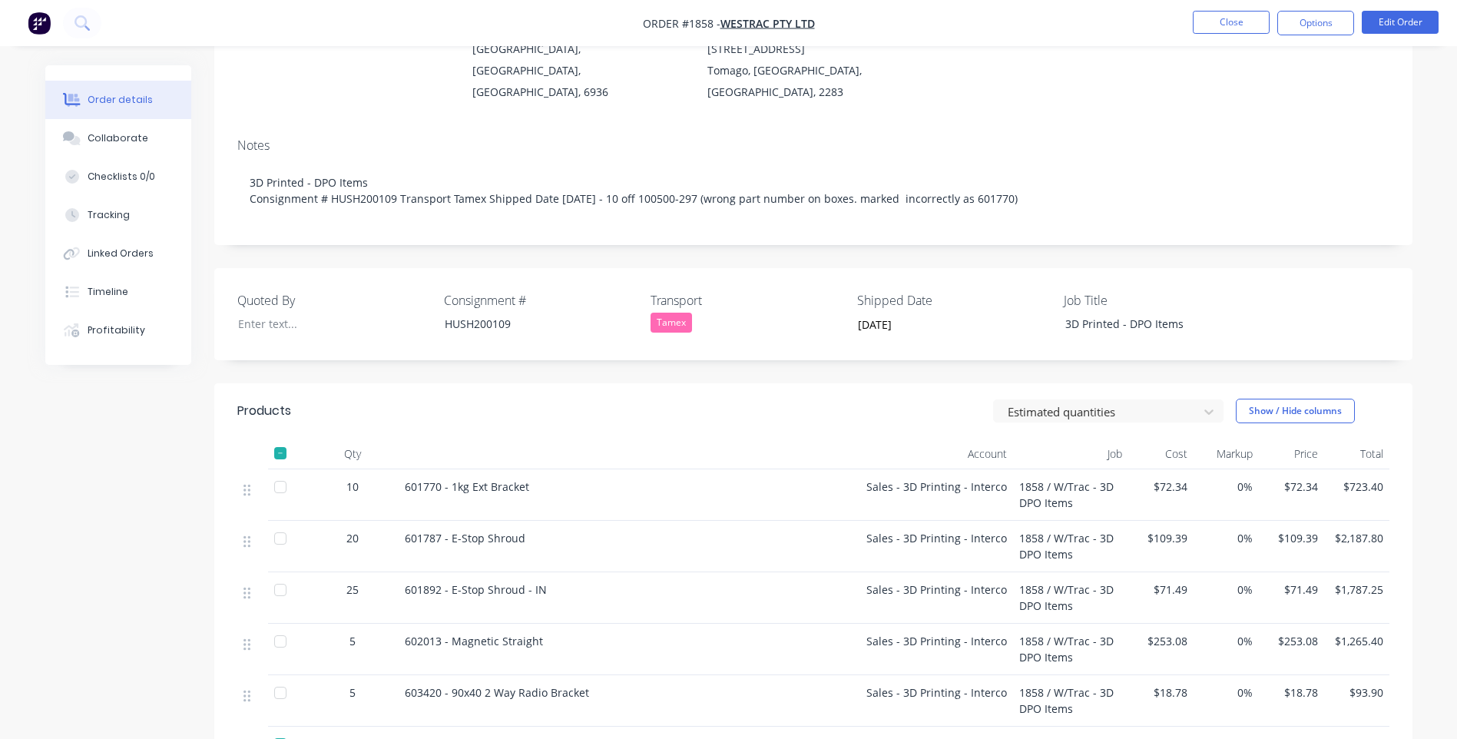
click at [799, 449] on div at bounding box center [628, 453] width 461 height 31
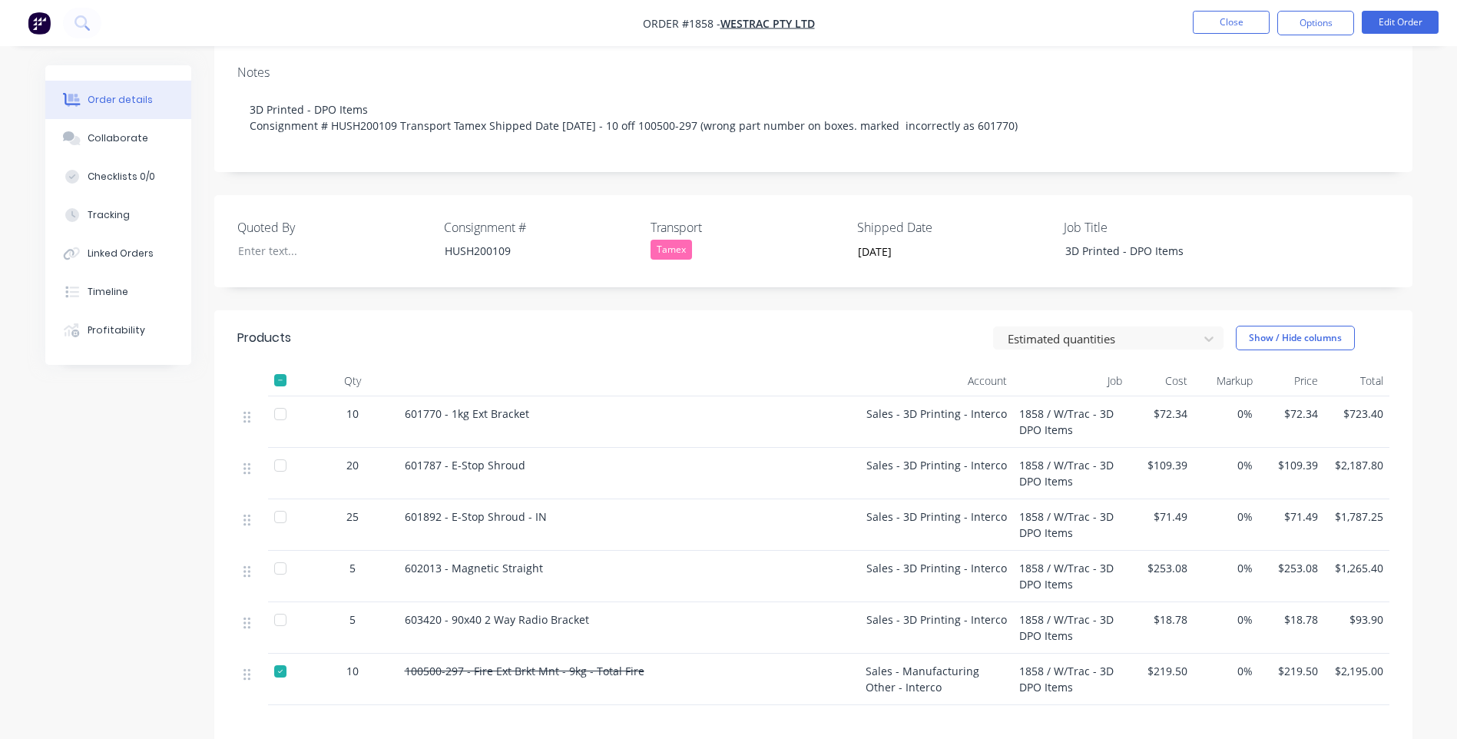
scroll to position [273, 0]
